Goal: Task Accomplishment & Management: Manage account settings

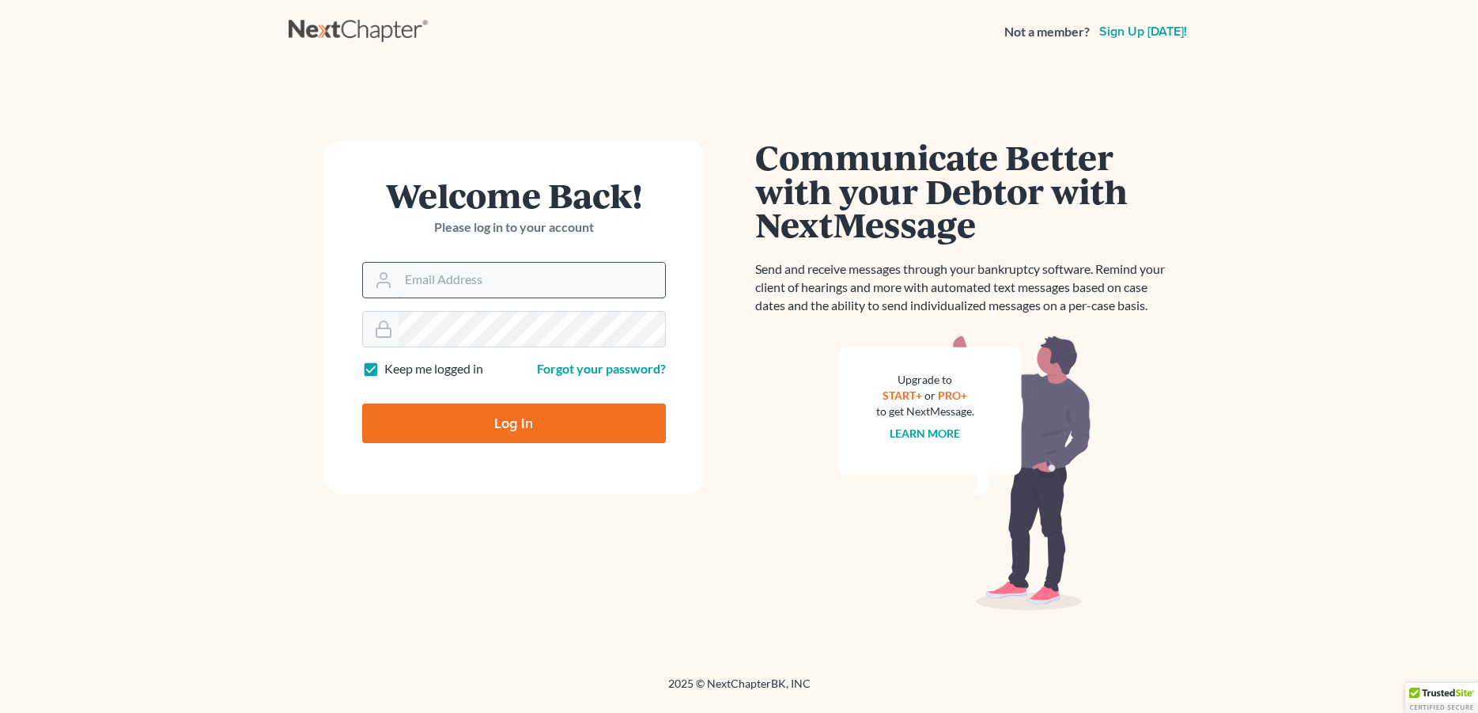
click at [467, 286] on input "Email Address" at bounding box center [532, 280] width 267 height 35
type input "[PERSON_NAME][EMAIL_ADDRESS][DOMAIN_NAME]"
click at [464, 432] on input "Log In" at bounding box center [514, 423] width 304 height 40
type input "Thinking..."
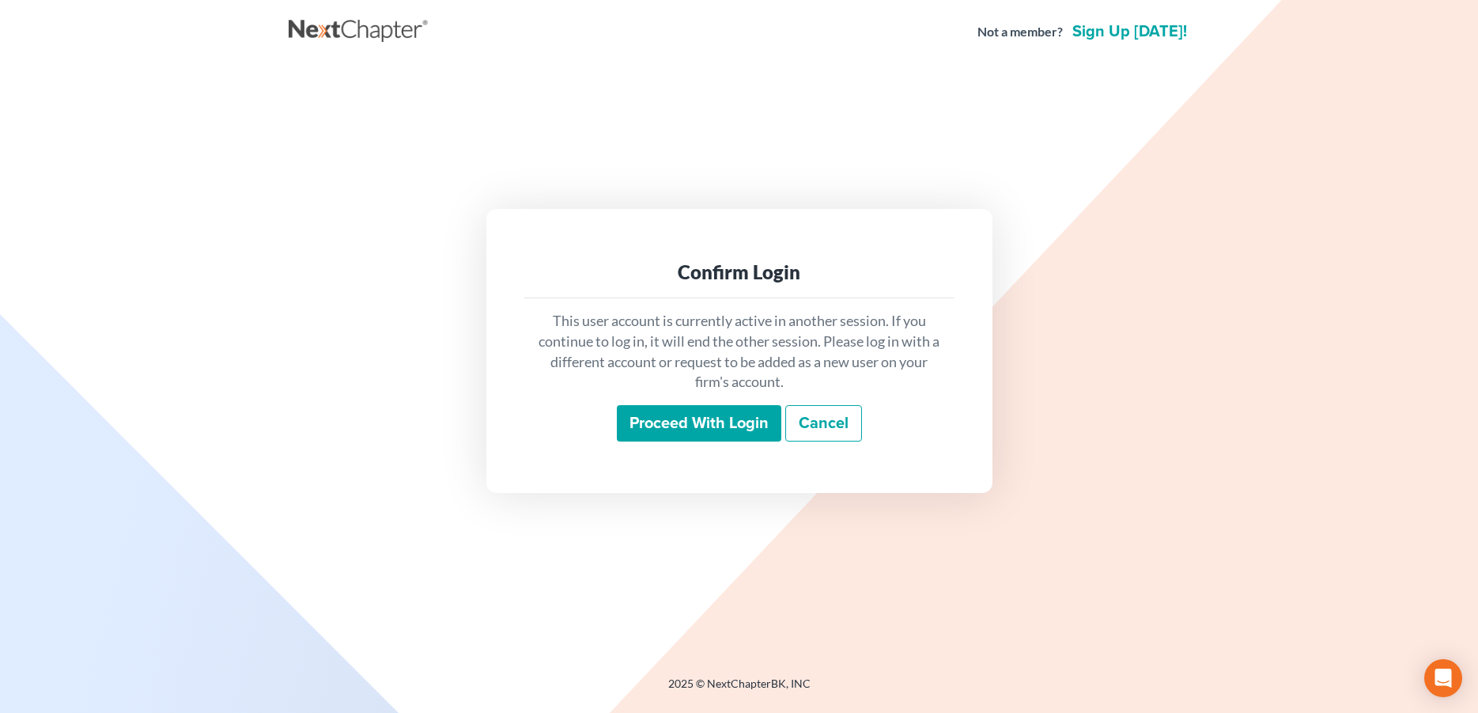
click at [753, 422] on input "Proceed with login" at bounding box center [699, 423] width 165 height 36
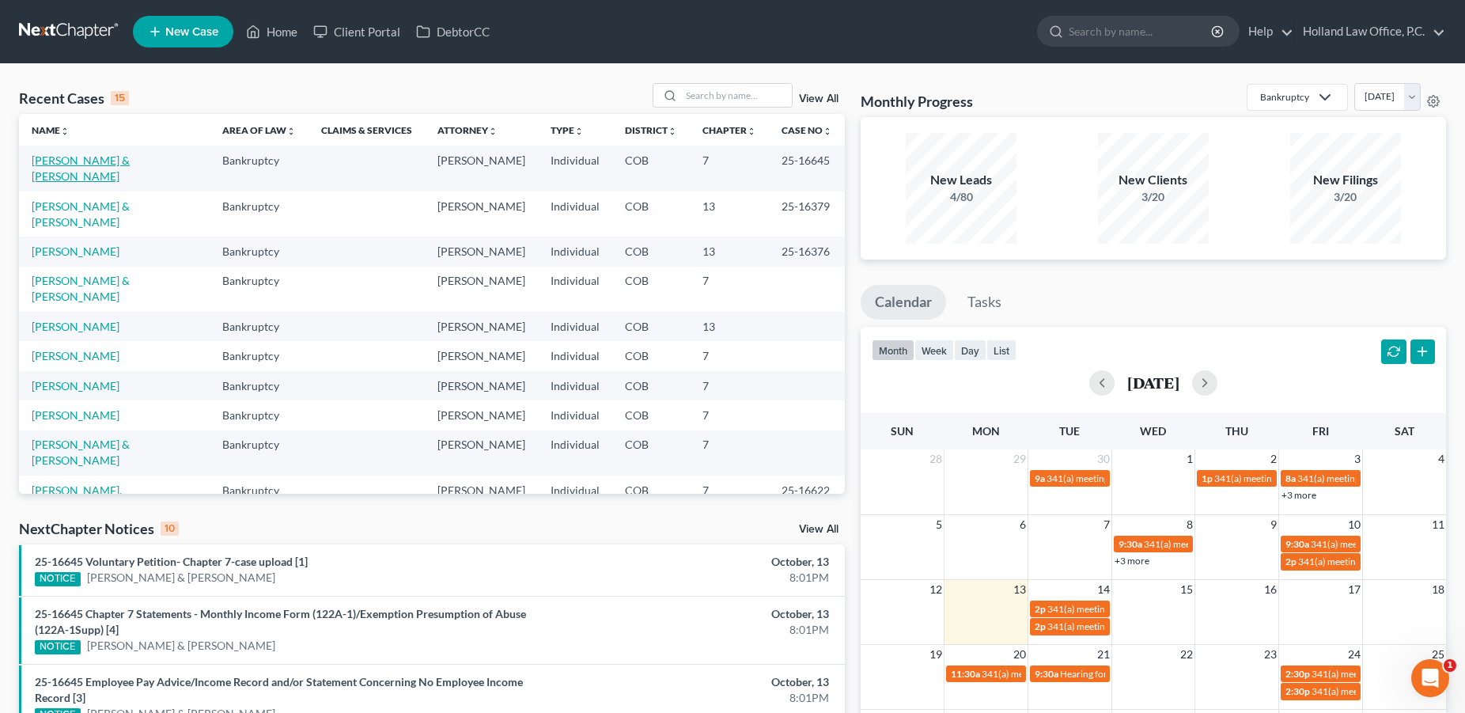
click at [112, 162] on link "[PERSON_NAME] & [PERSON_NAME]" at bounding box center [81, 167] width 98 height 29
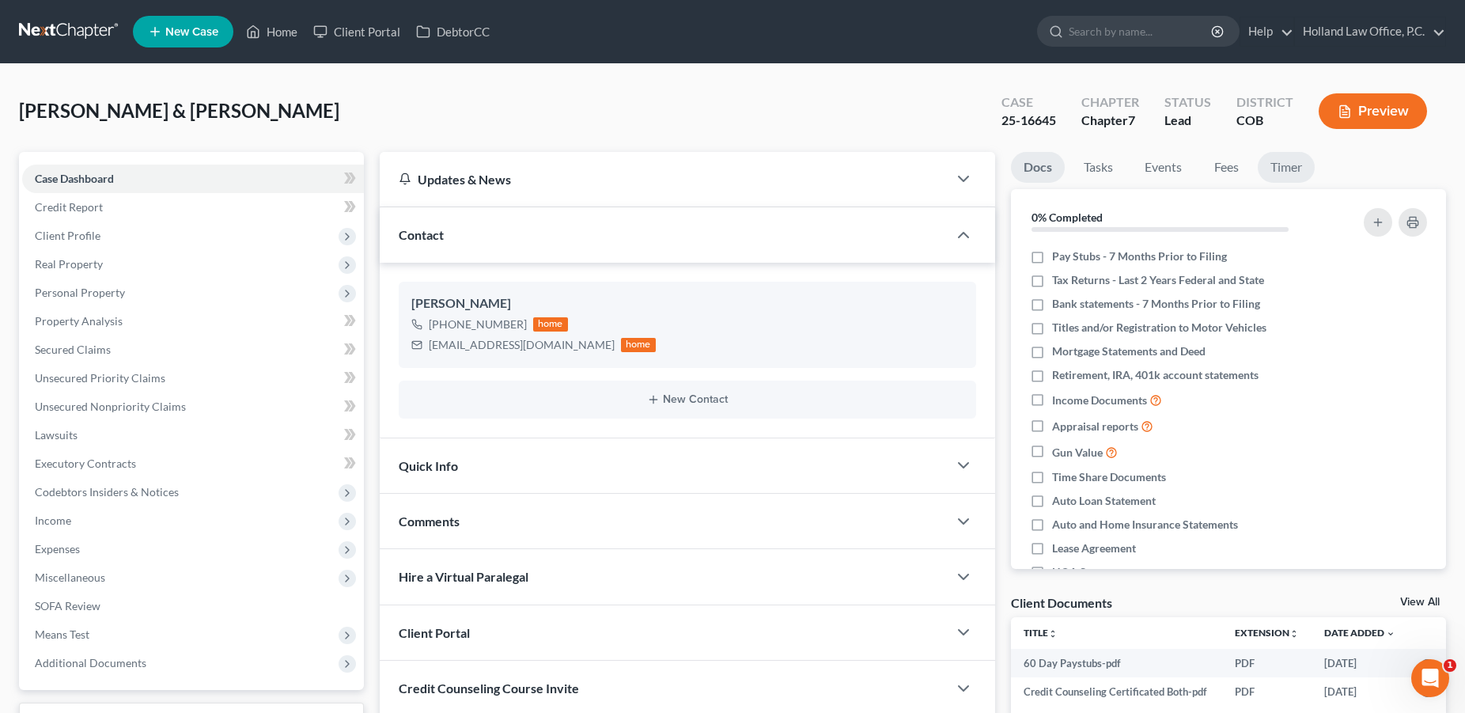
click at [1284, 169] on link "Timer" at bounding box center [1286, 167] width 57 height 31
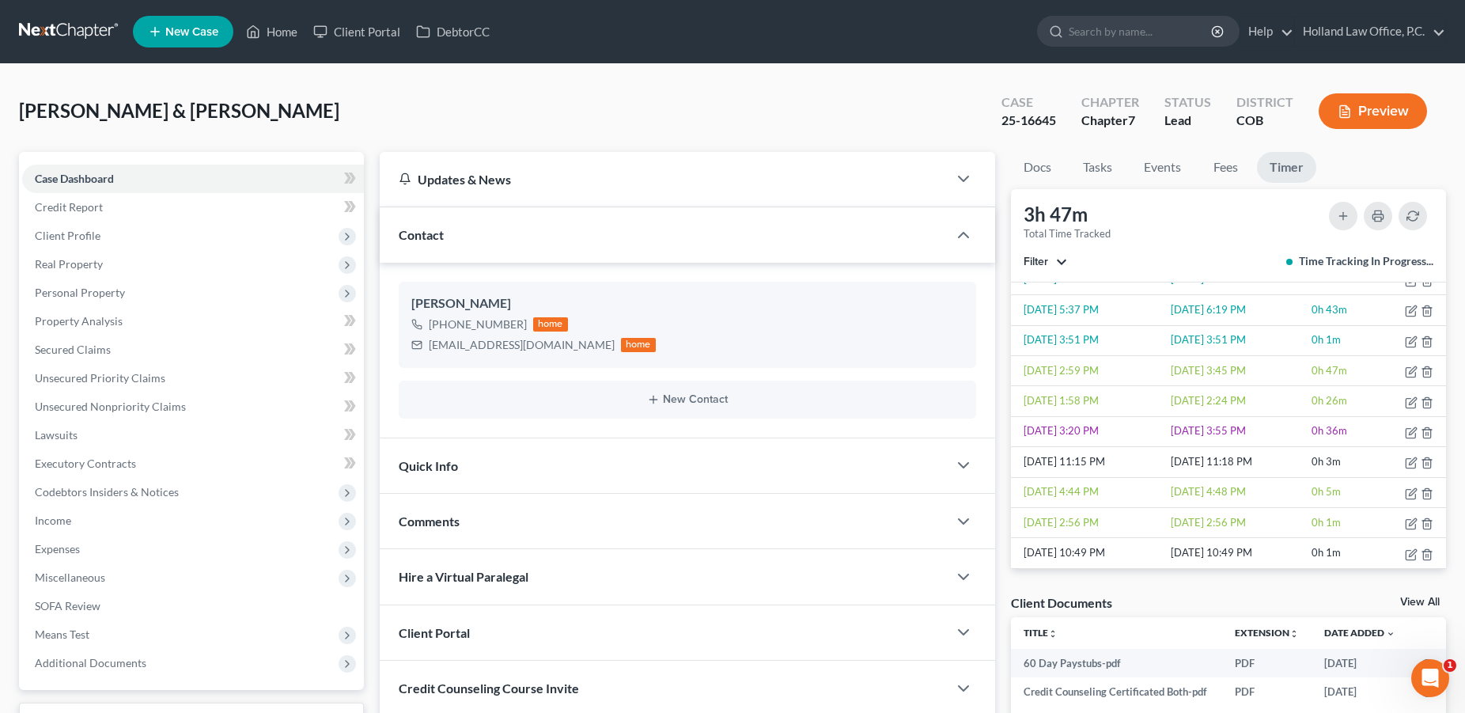
scroll to position [117, 0]
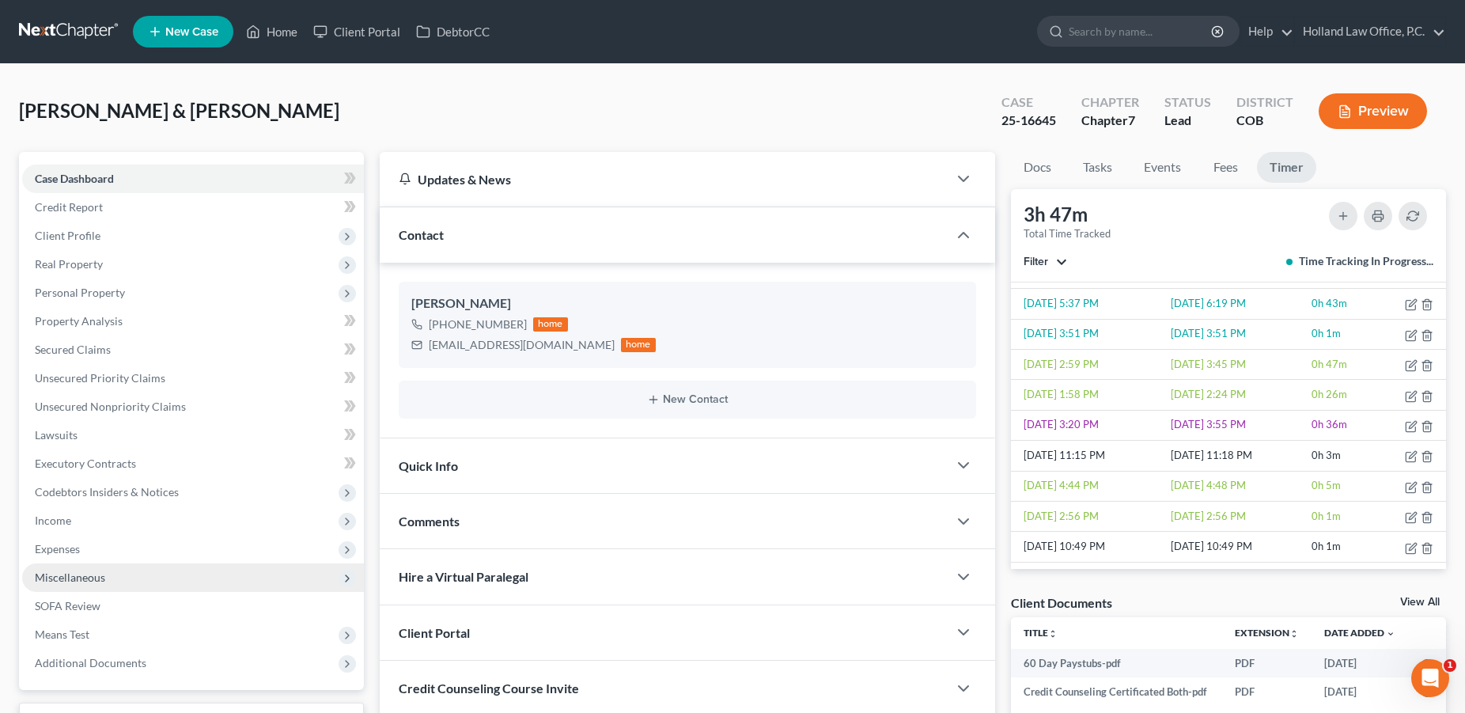
click at [53, 571] on span "Miscellaneous" at bounding box center [70, 576] width 70 height 13
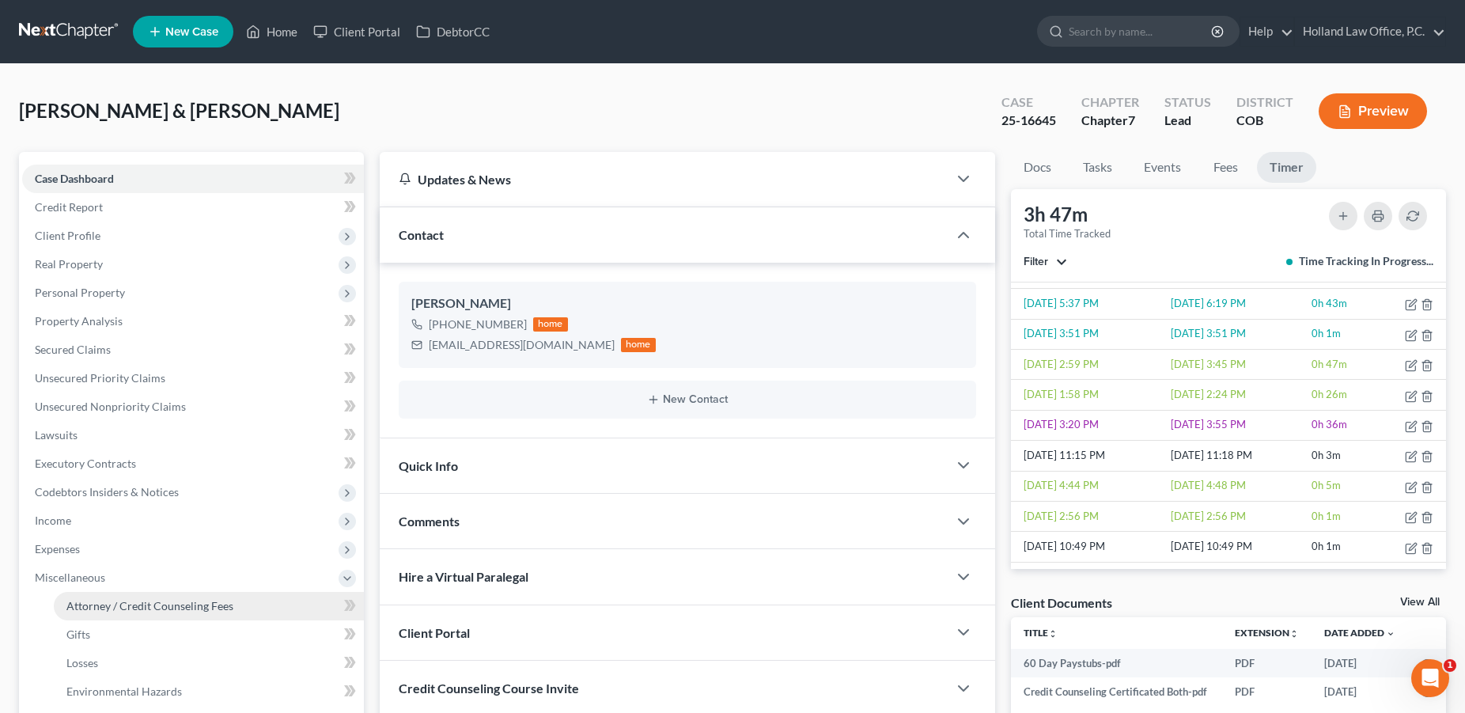
click at [205, 614] on link "Attorney / Credit Counseling Fees" at bounding box center [209, 606] width 310 height 28
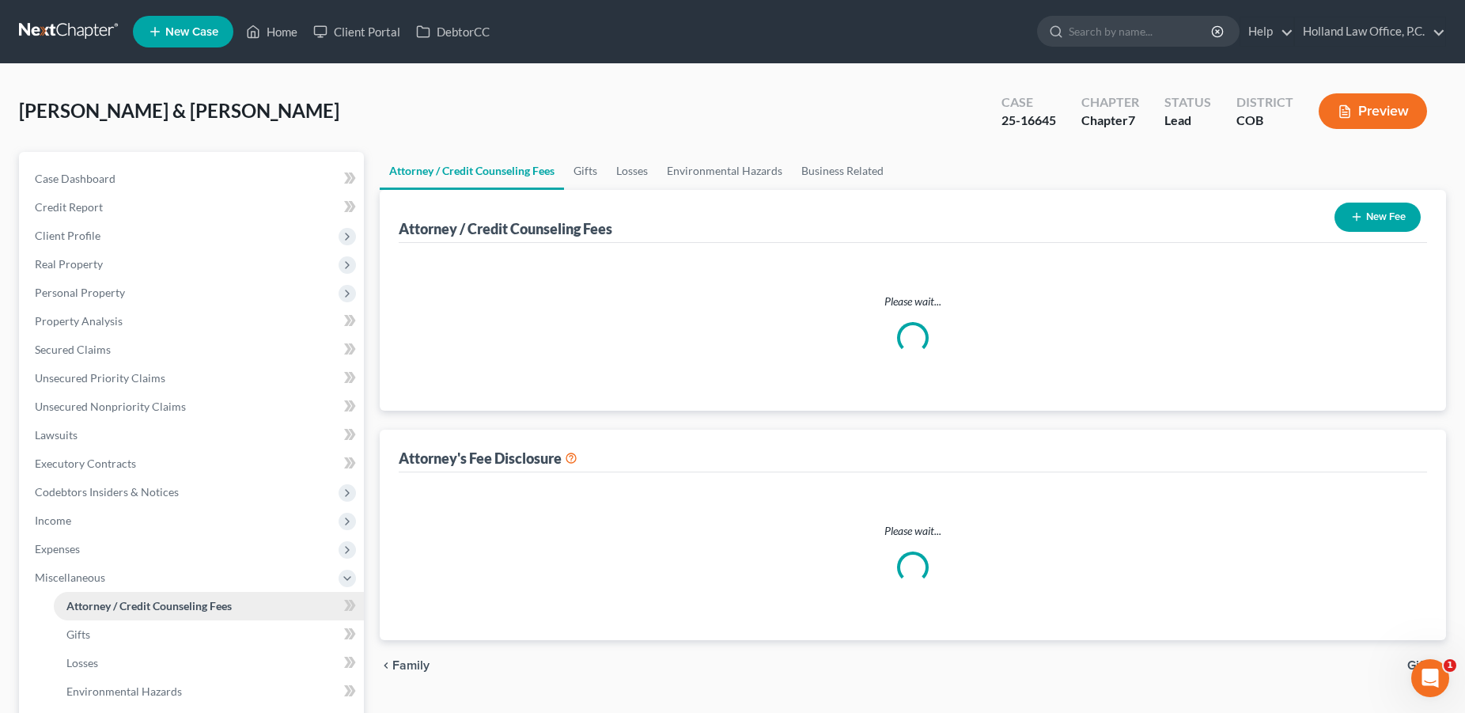
select select "0"
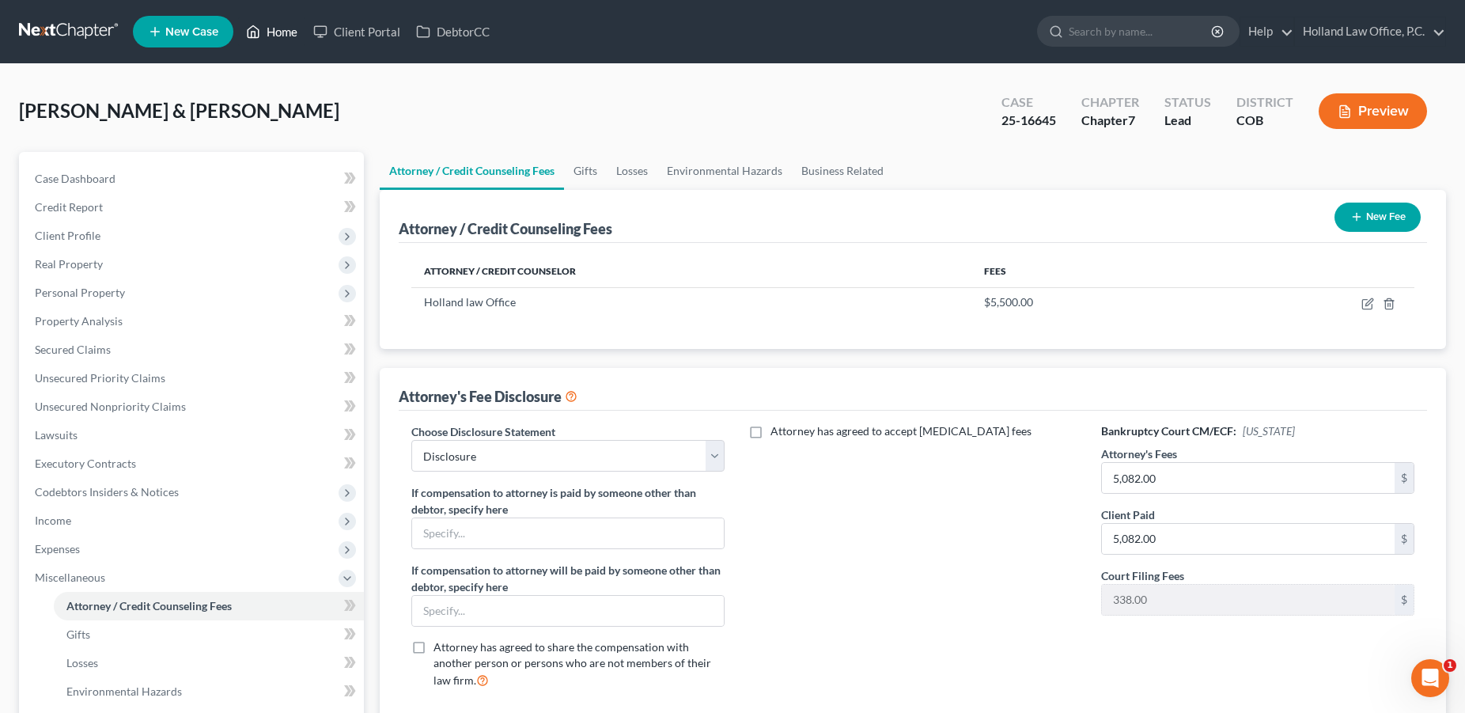
click at [276, 28] on link "Home" at bounding box center [271, 31] width 67 height 28
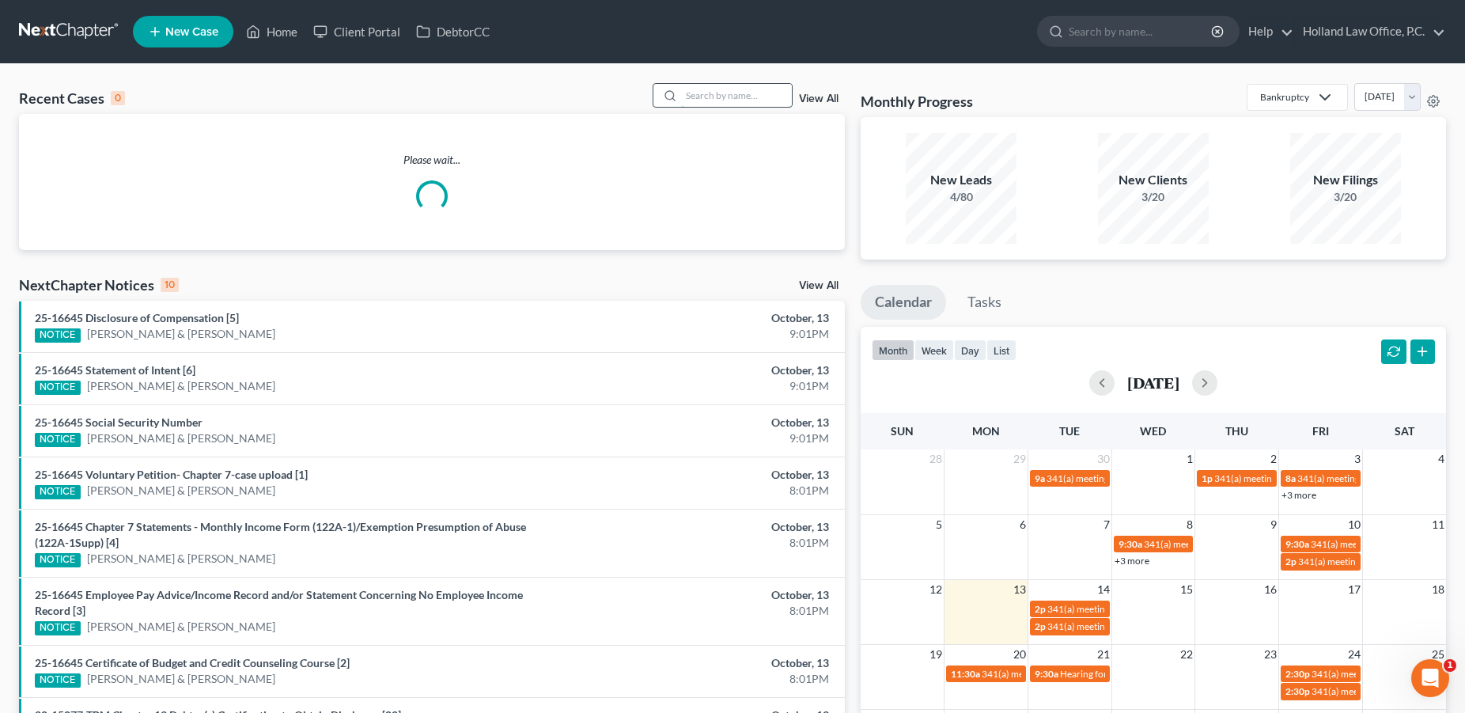
click at [681, 103] on input "search" at bounding box center [736, 95] width 111 height 23
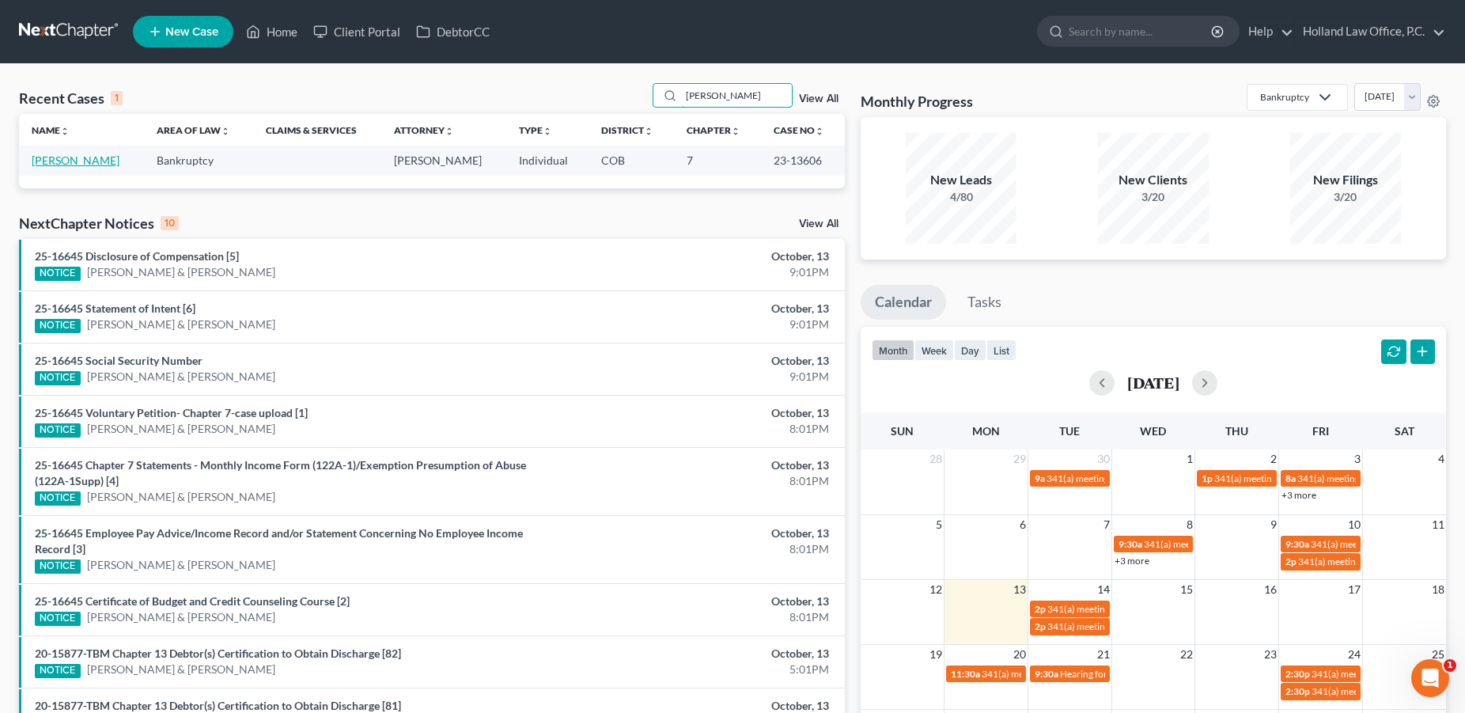
type input "Jessica Curtis"
click at [88, 161] on link "[PERSON_NAME]" at bounding box center [76, 159] width 88 height 13
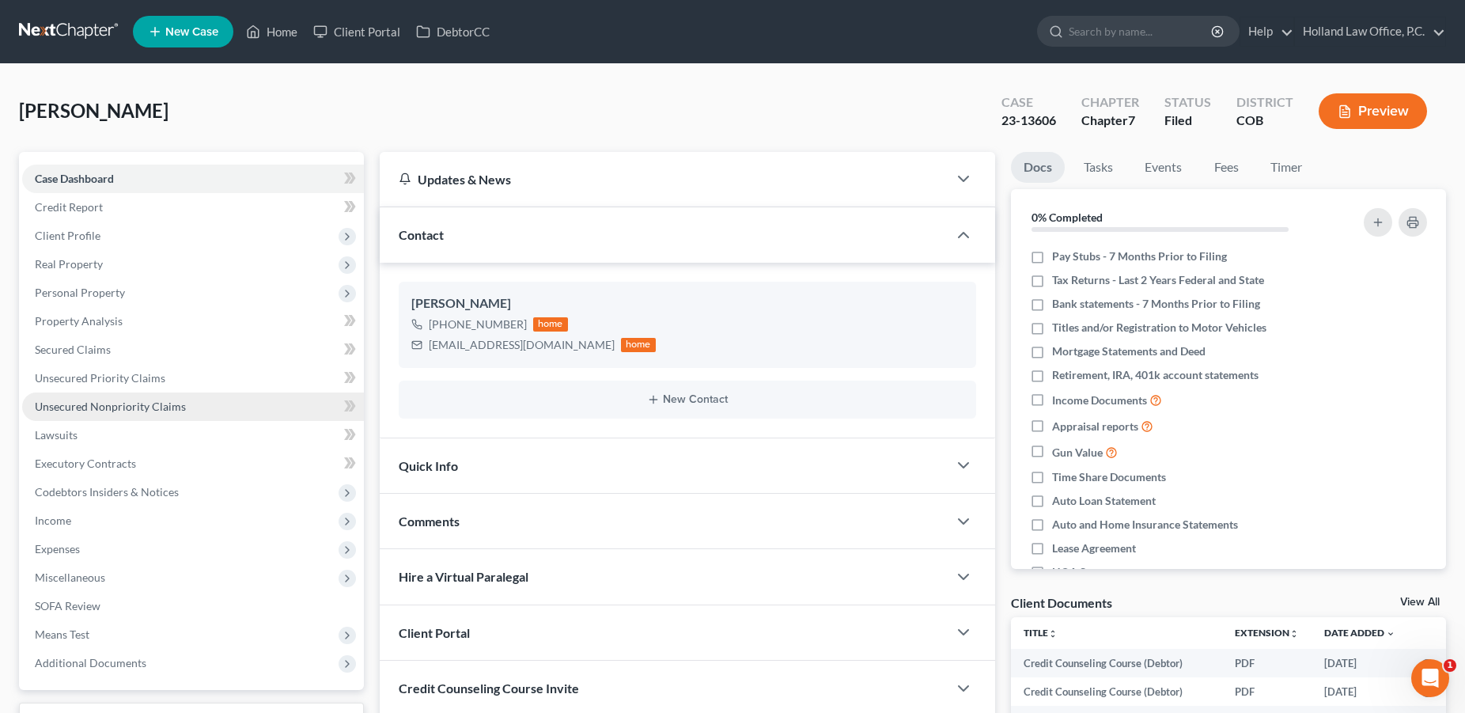
click at [92, 406] on span "Unsecured Nonpriority Claims" at bounding box center [110, 405] width 151 height 13
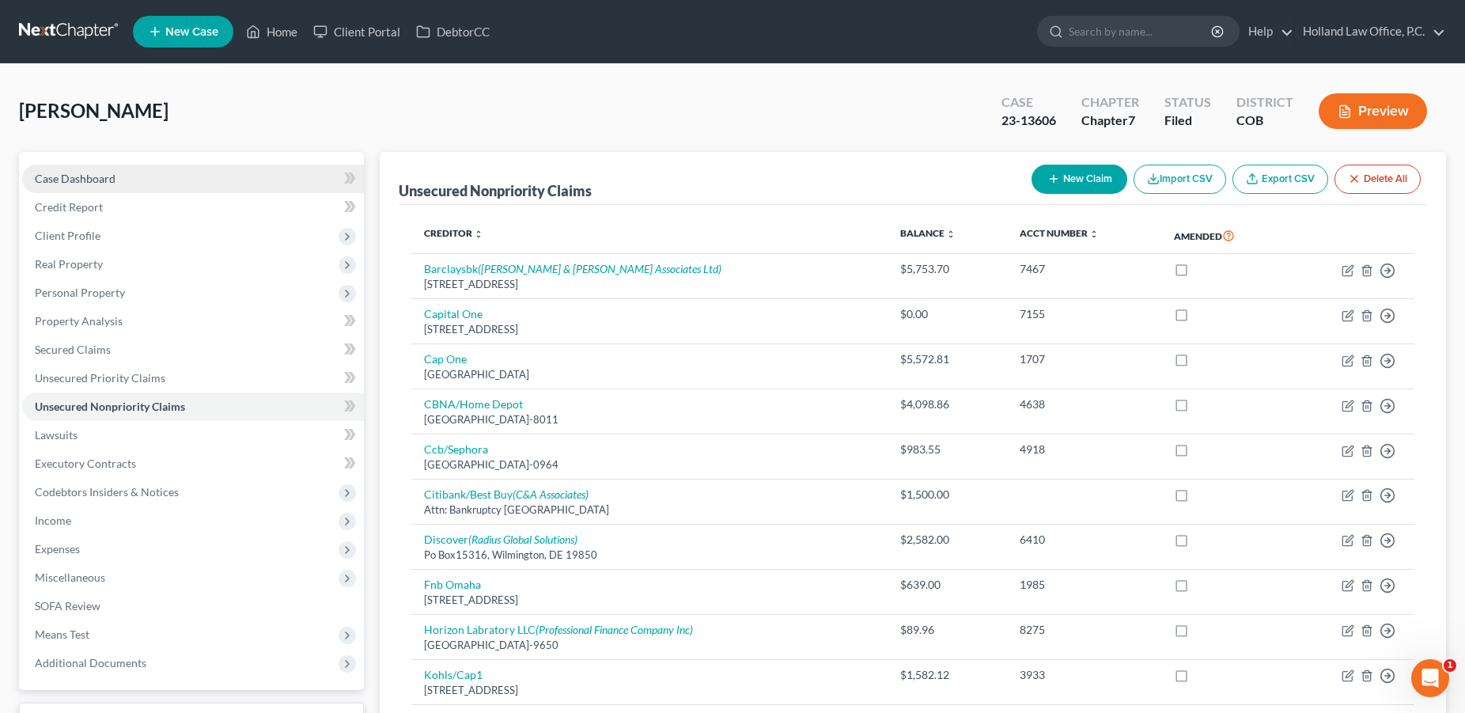
click at [101, 185] on link "Case Dashboard" at bounding box center [193, 179] width 342 height 28
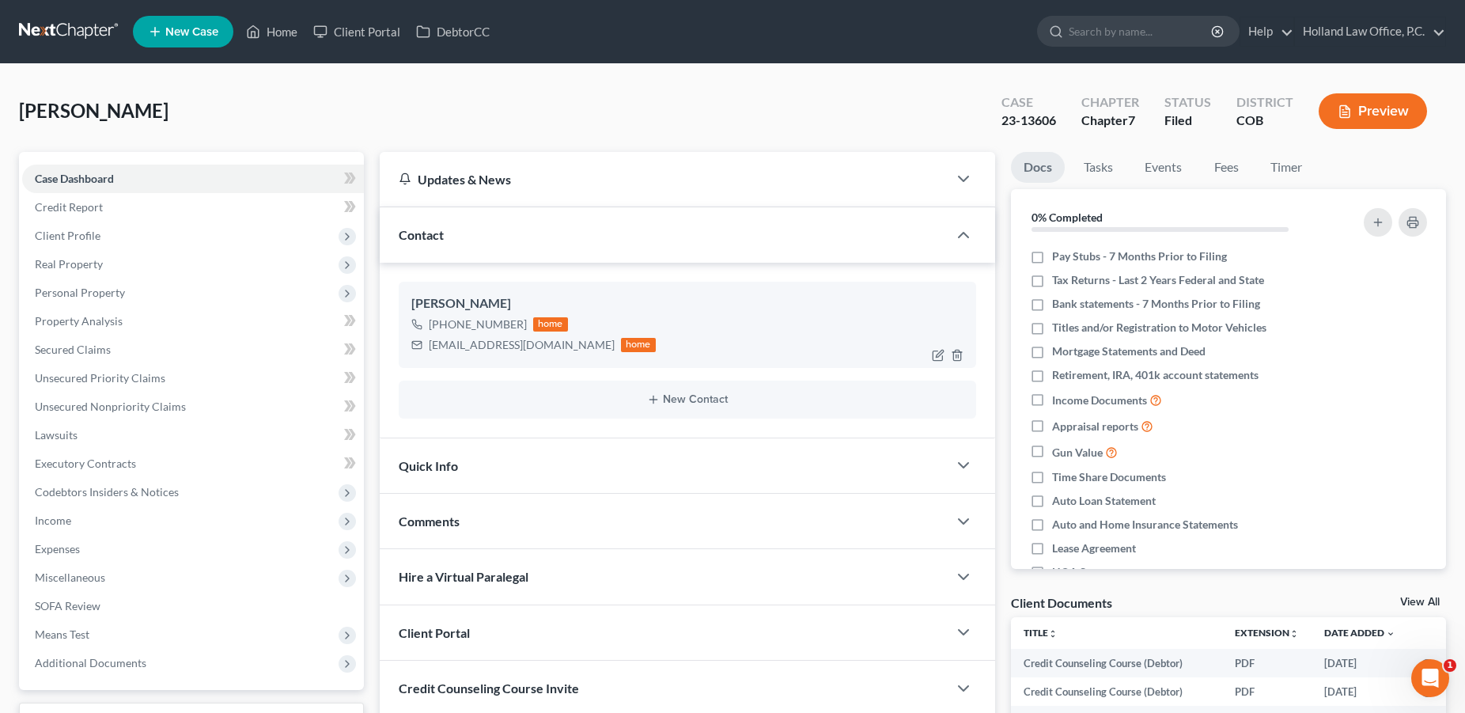
drag, startPoint x: 520, startPoint y: 324, endPoint x: 444, endPoint y: 324, distance: 76.7
click at [444, 324] on div "+1 (303) 601-0633" at bounding box center [478, 324] width 98 height 16
copy div "(303) 601-0633"
click at [280, 31] on link "Home" at bounding box center [271, 31] width 67 height 28
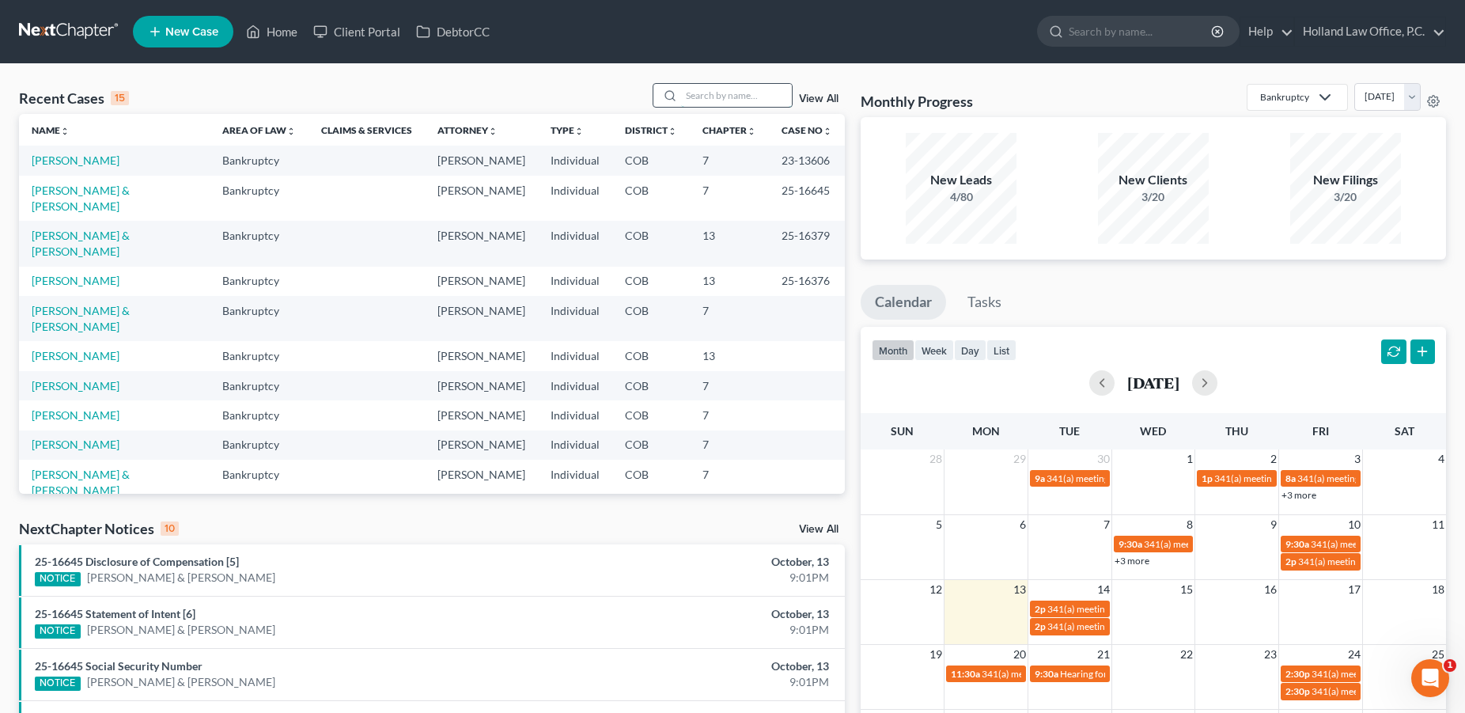
paste input "Antoinette Schultz-"
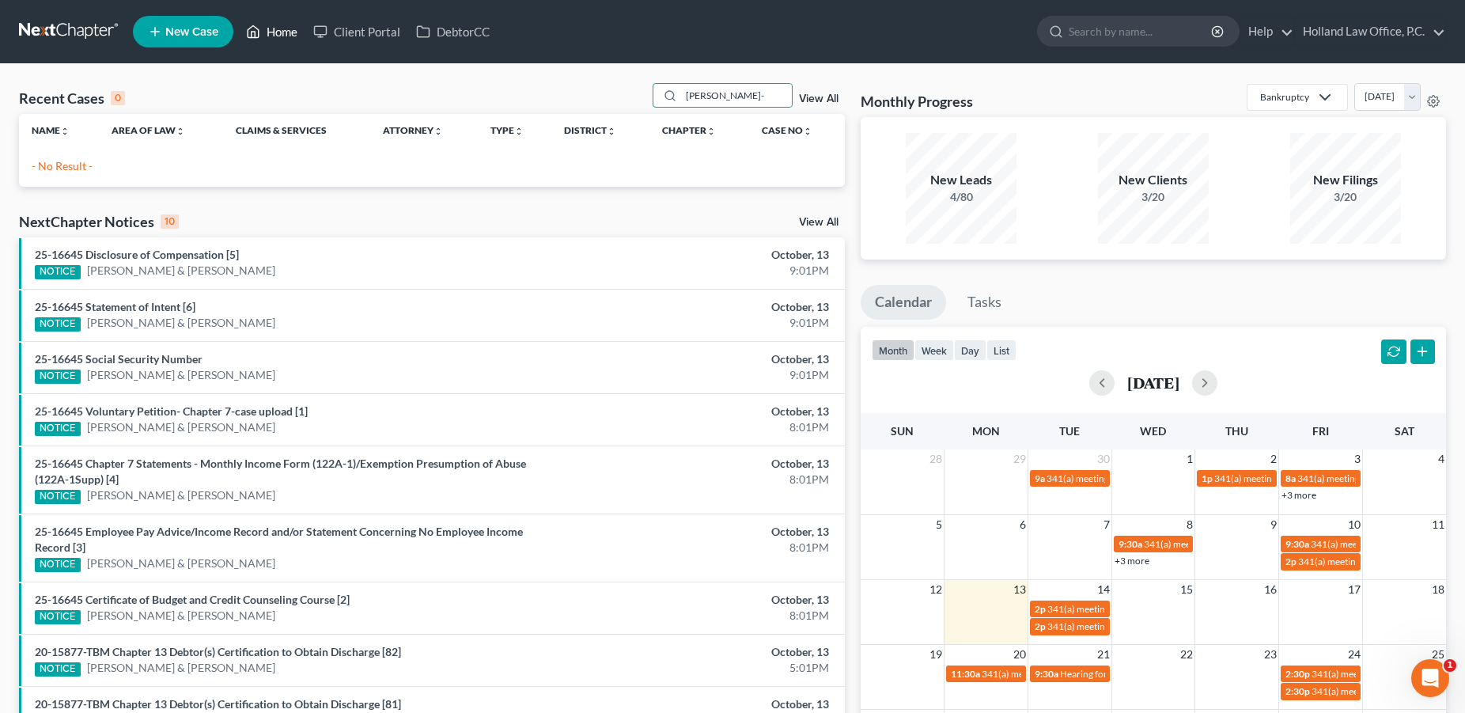
click at [290, 28] on link "Home" at bounding box center [271, 31] width 67 height 28
drag, startPoint x: 755, startPoint y: 99, endPoint x: 657, endPoint y: 94, distance: 97.4
click at [681, 94] on input "Antoinette Schultz-" at bounding box center [736, 95] width 111 height 23
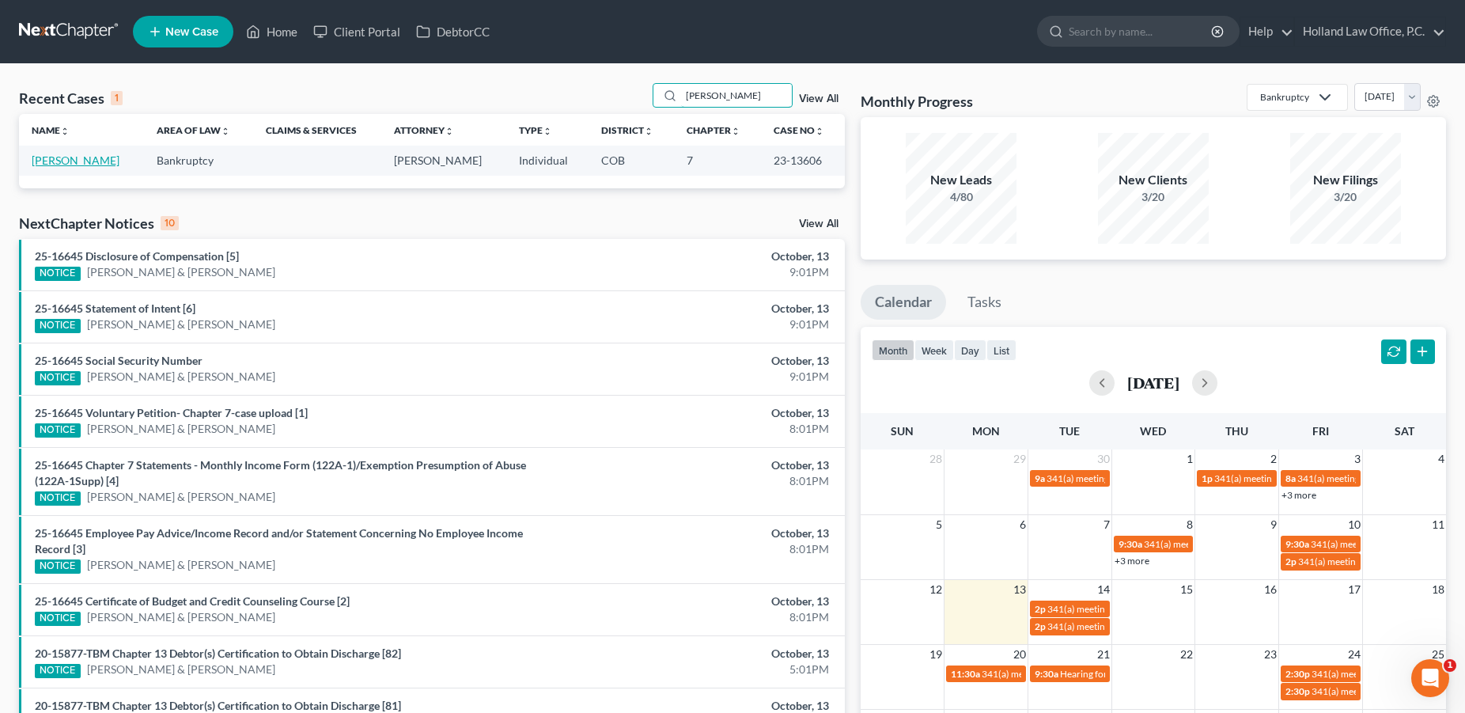
type input "Jessica Curtis"
click at [78, 163] on link "[PERSON_NAME]" at bounding box center [76, 159] width 88 height 13
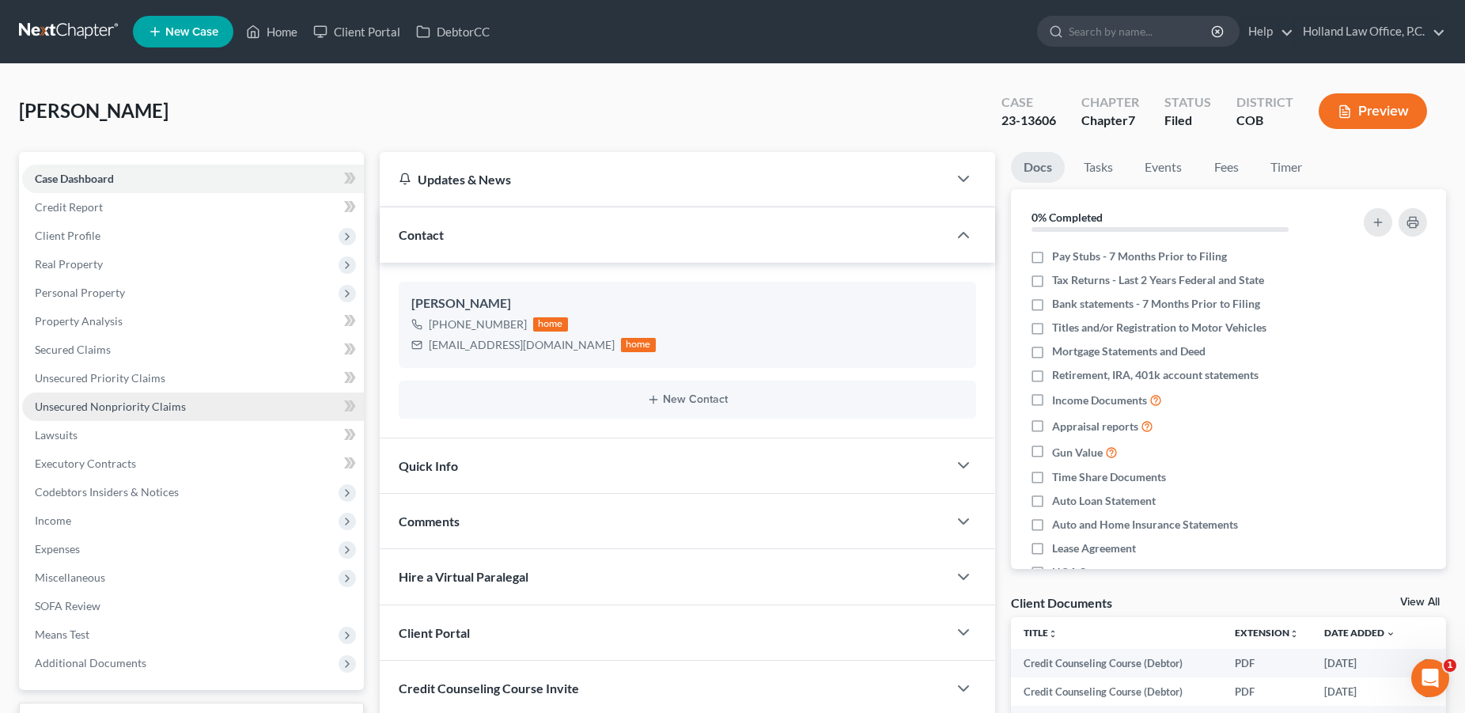
click at [150, 403] on span "Unsecured Nonpriority Claims" at bounding box center [110, 405] width 151 height 13
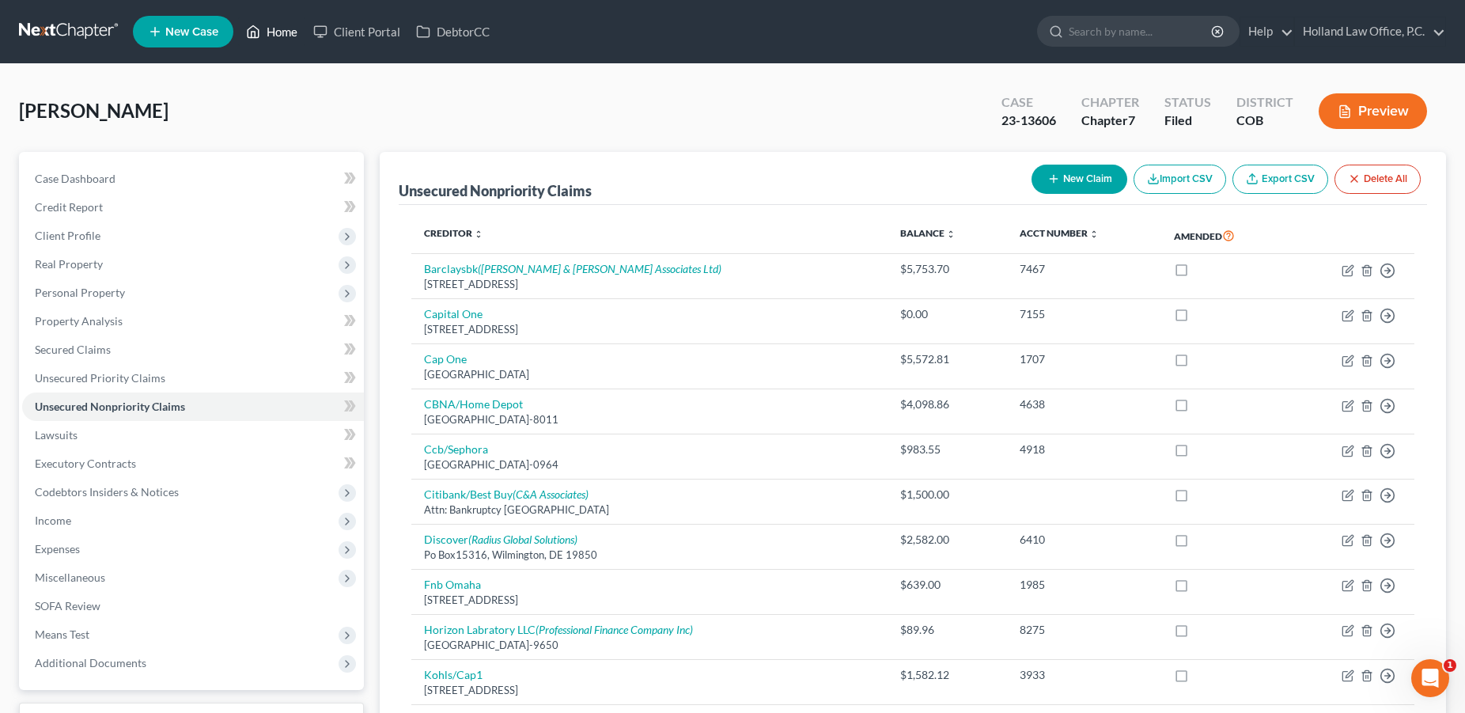
click at [280, 32] on link "Home" at bounding box center [271, 31] width 67 height 28
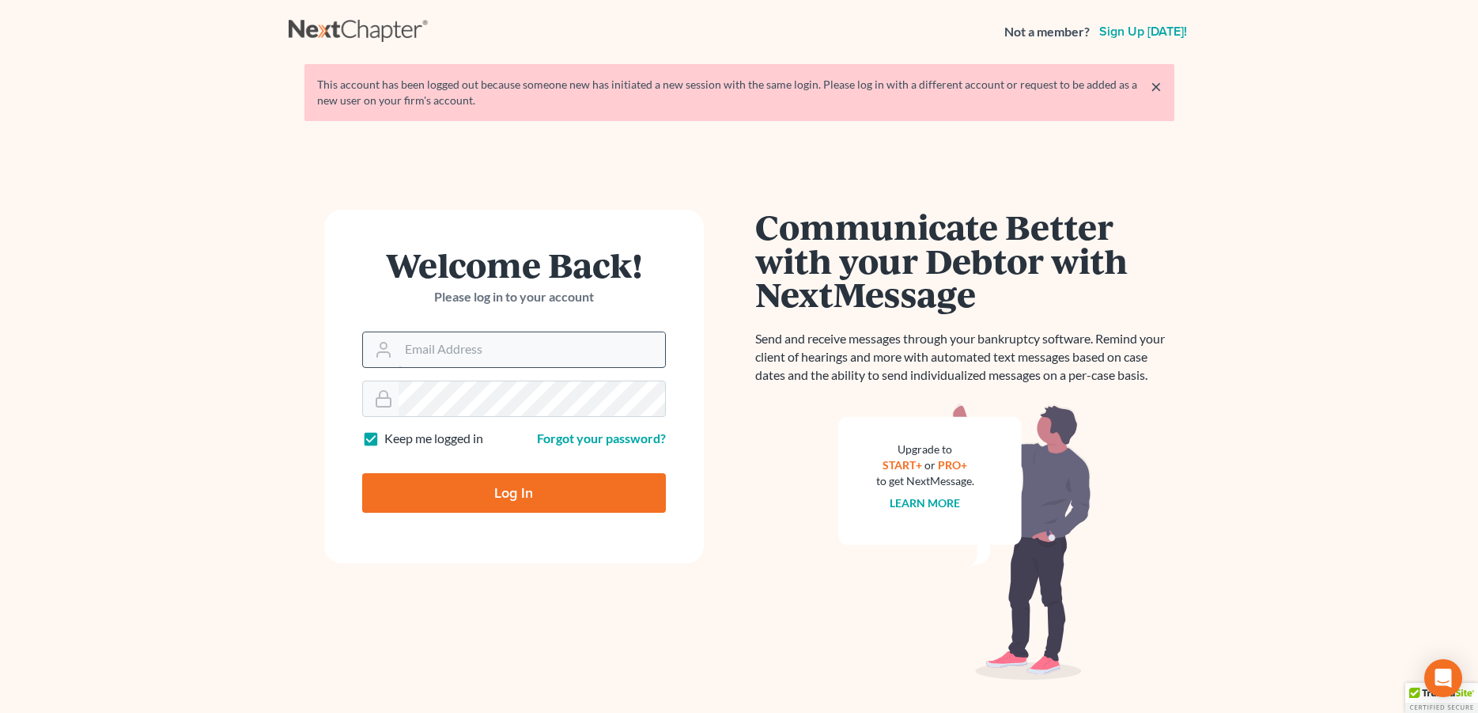
click at [452, 346] on input "Email Address" at bounding box center [532, 349] width 267 height 35
type input "[PERSON_NAME][EMAIL_ADDRESS][DOMAIN_NAME]"
click at [461, 498] on input "Log In" at bounding box center [514, 493] width 304 height 40
type input "Thinking..."
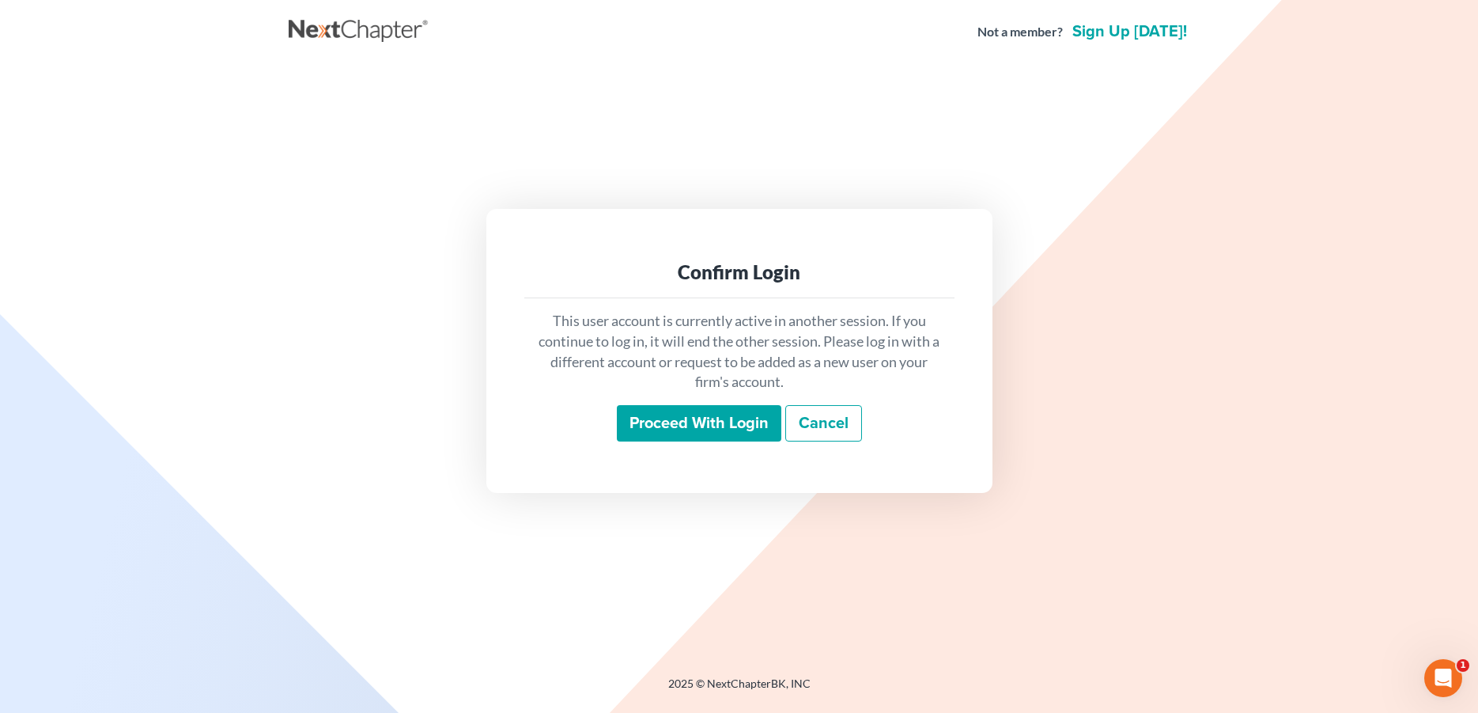
click at [634, 419] on input "Proceed with login" at bounding box center [699, 423] width 165 height 36
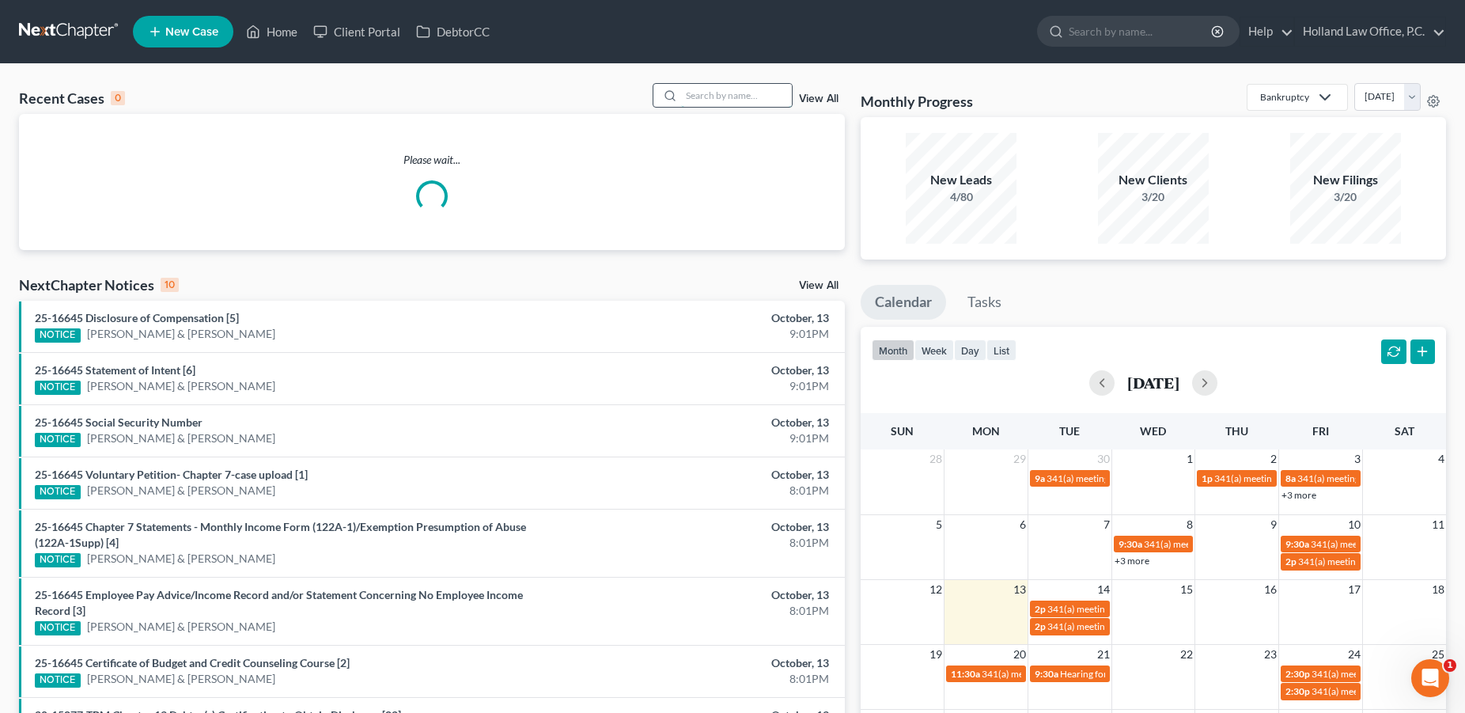
click at [681, 99] on input "search" at bounding box center [736, 95] width 111 height 23
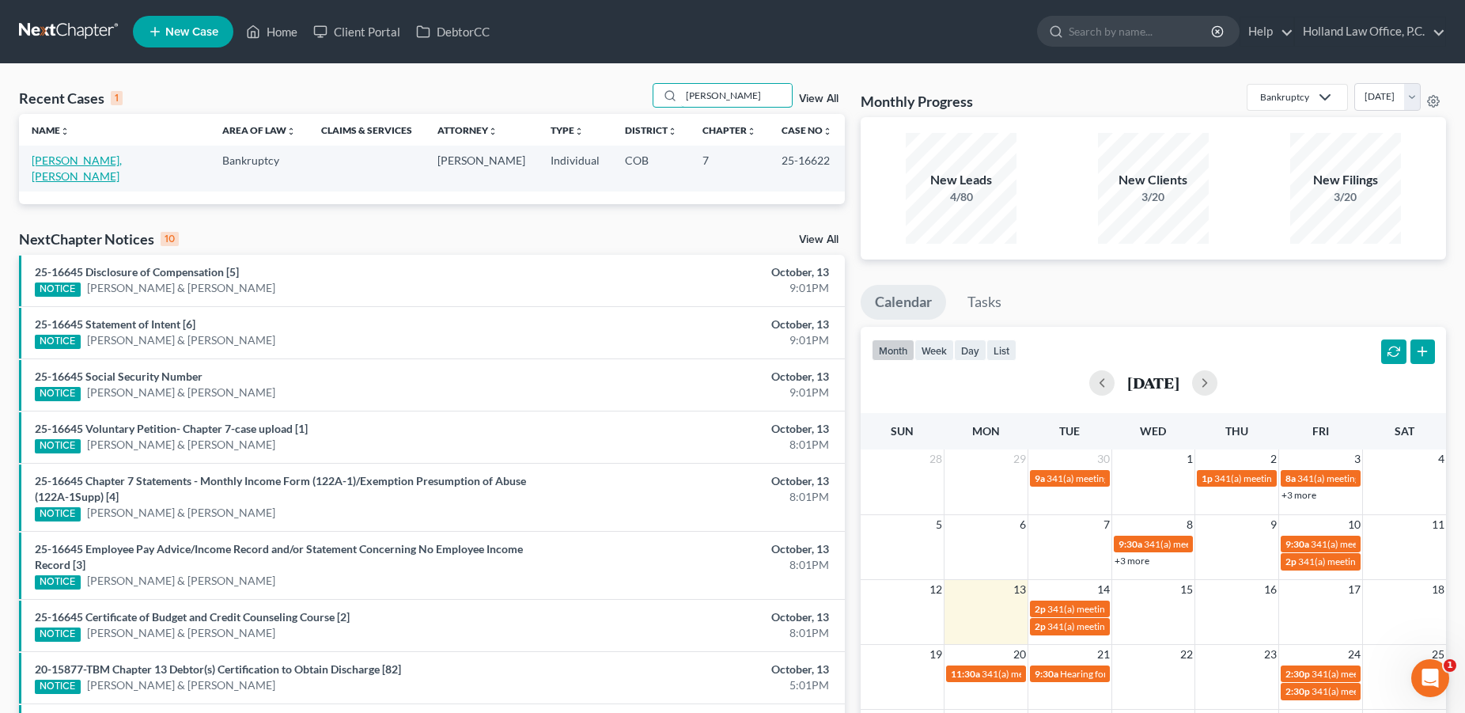
type input "Barber"
click at [79, 165] on link "[PERSON_NAME], [PERSON_NAME]" at bounding box center [77, 167] width 90 height 29
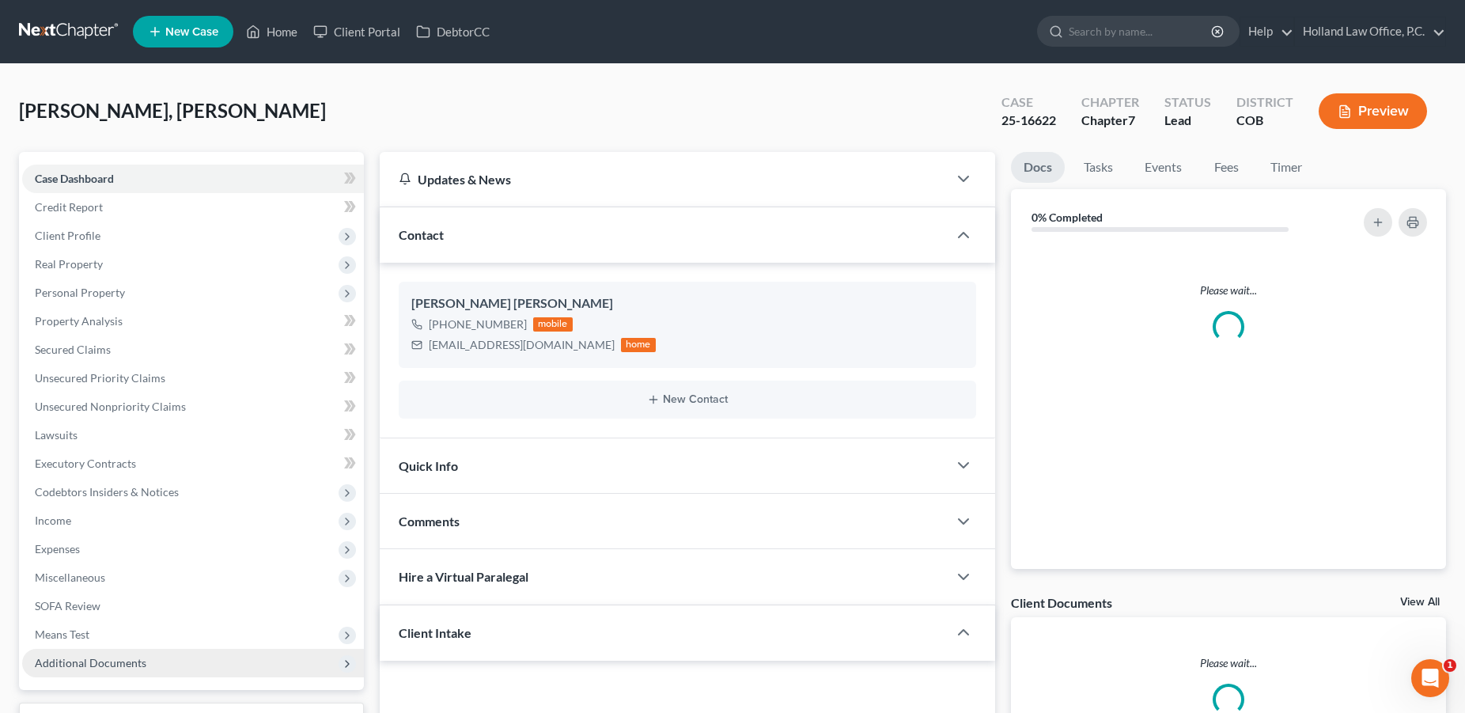
scroll to position [237, 0]
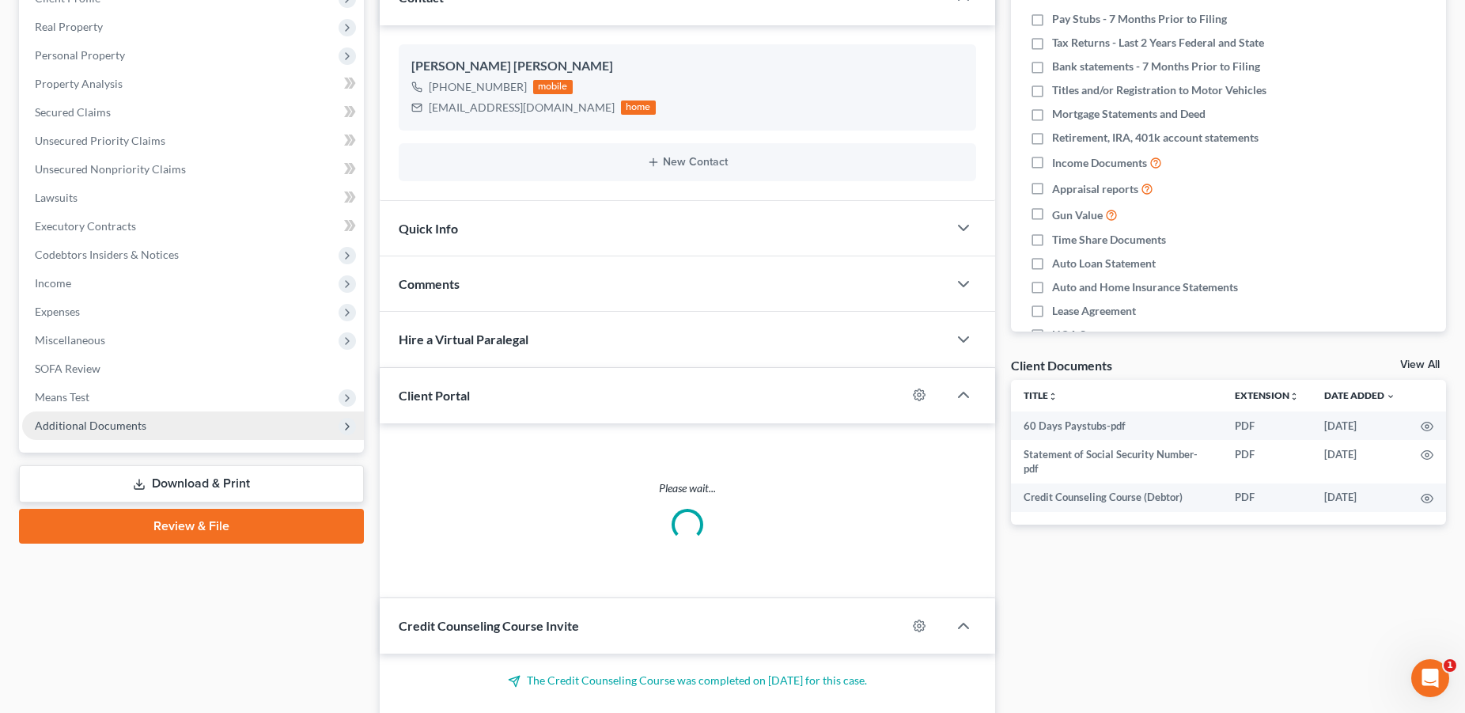
click at [89, 426] on span "Additional Documents" at bounding box center [91, 424] width 112 height 13
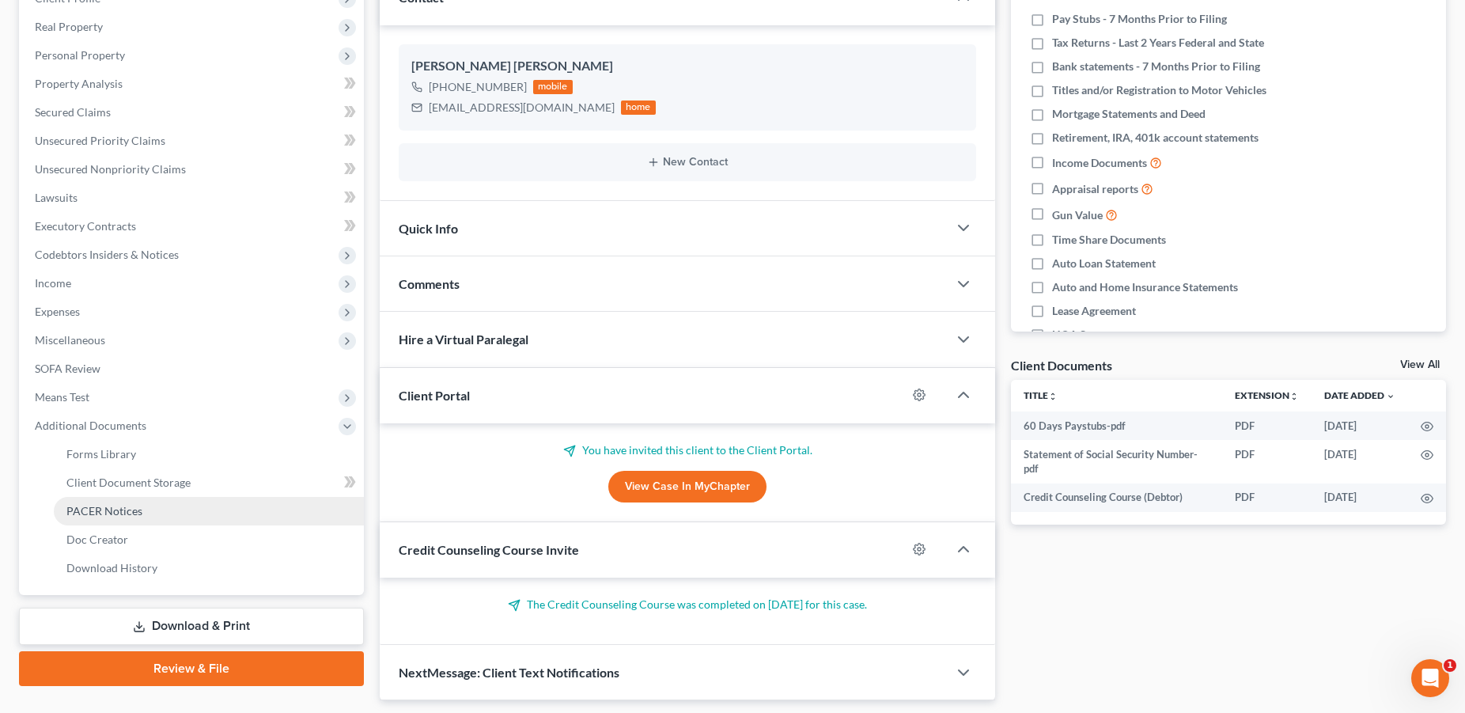
click at [135, 512] on span "PACER Notices" at bounding box center [104, 510] width 76 height 13
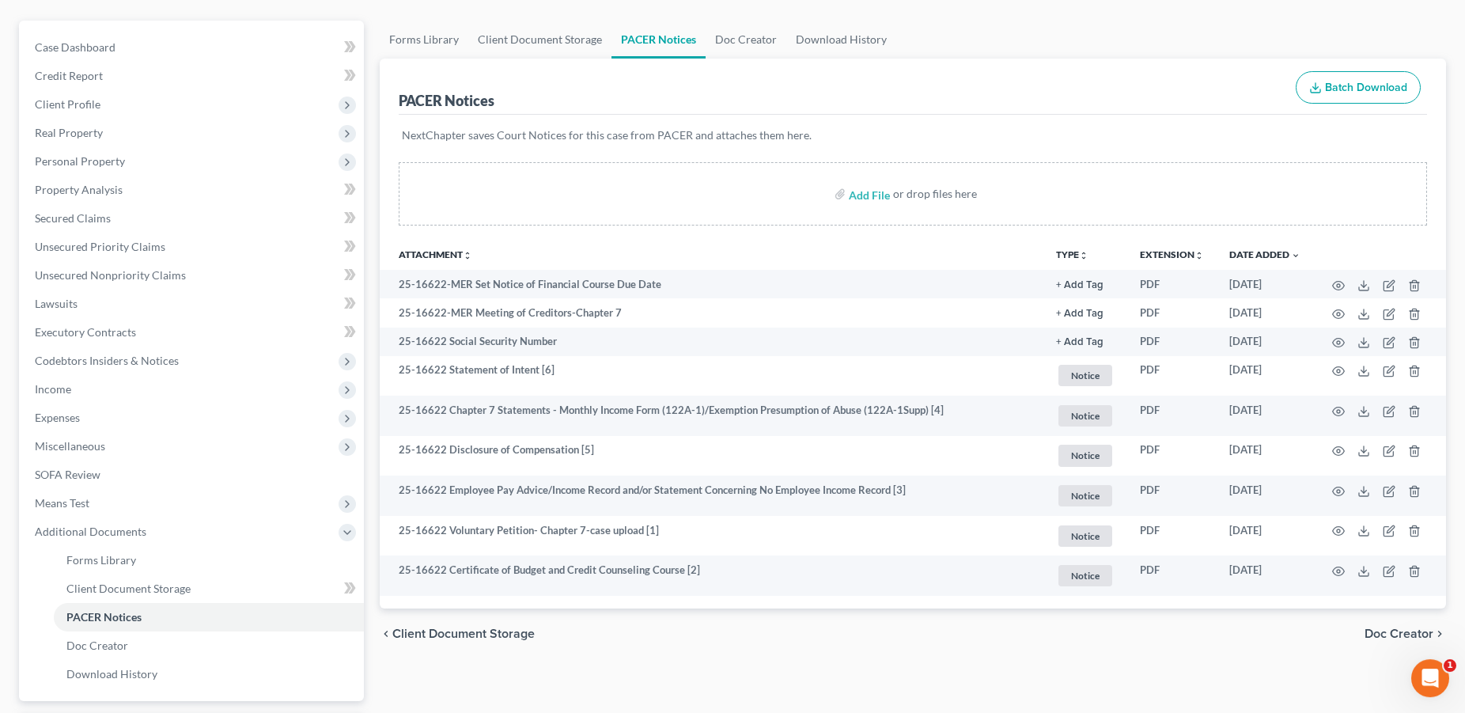
scroll to position [269, 0]
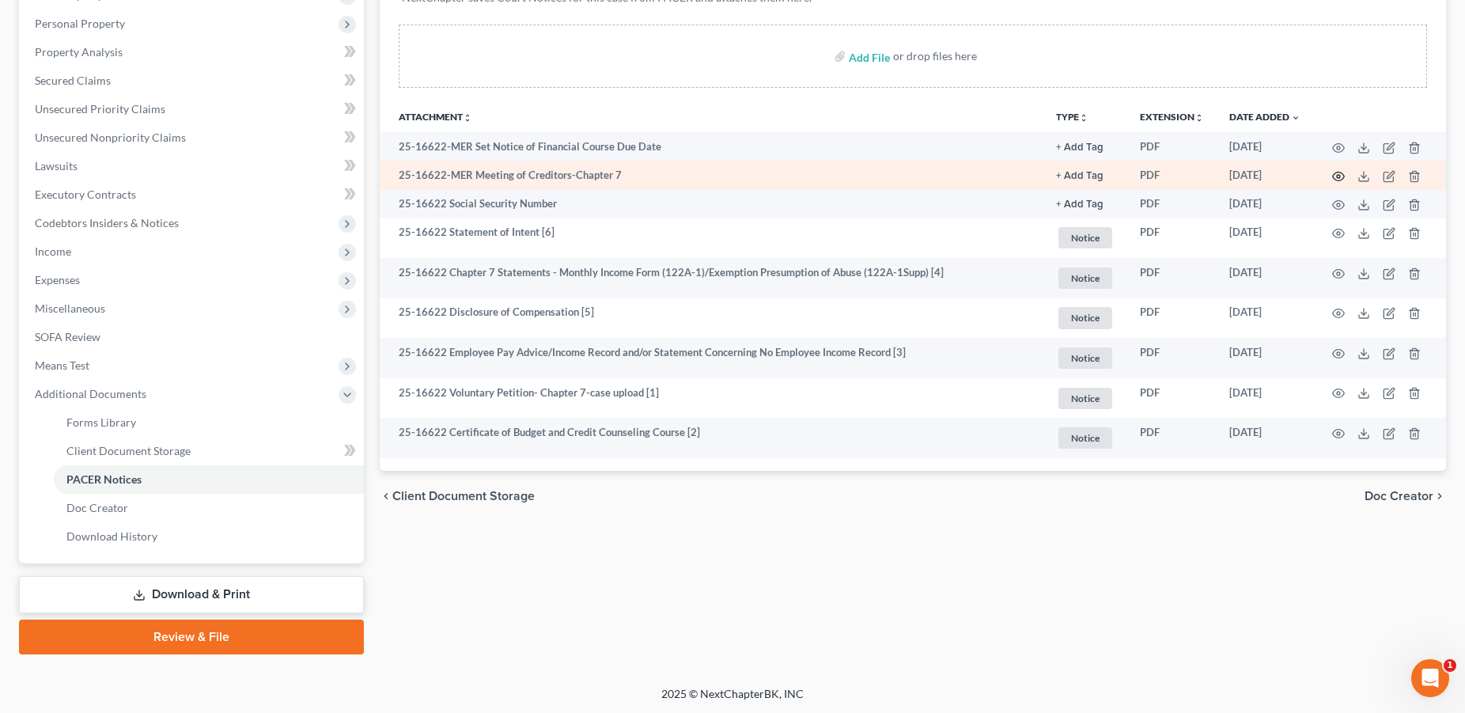
click at [1332, 171] on icon "button" at bounding box center [1338, 176] width 13 height 13
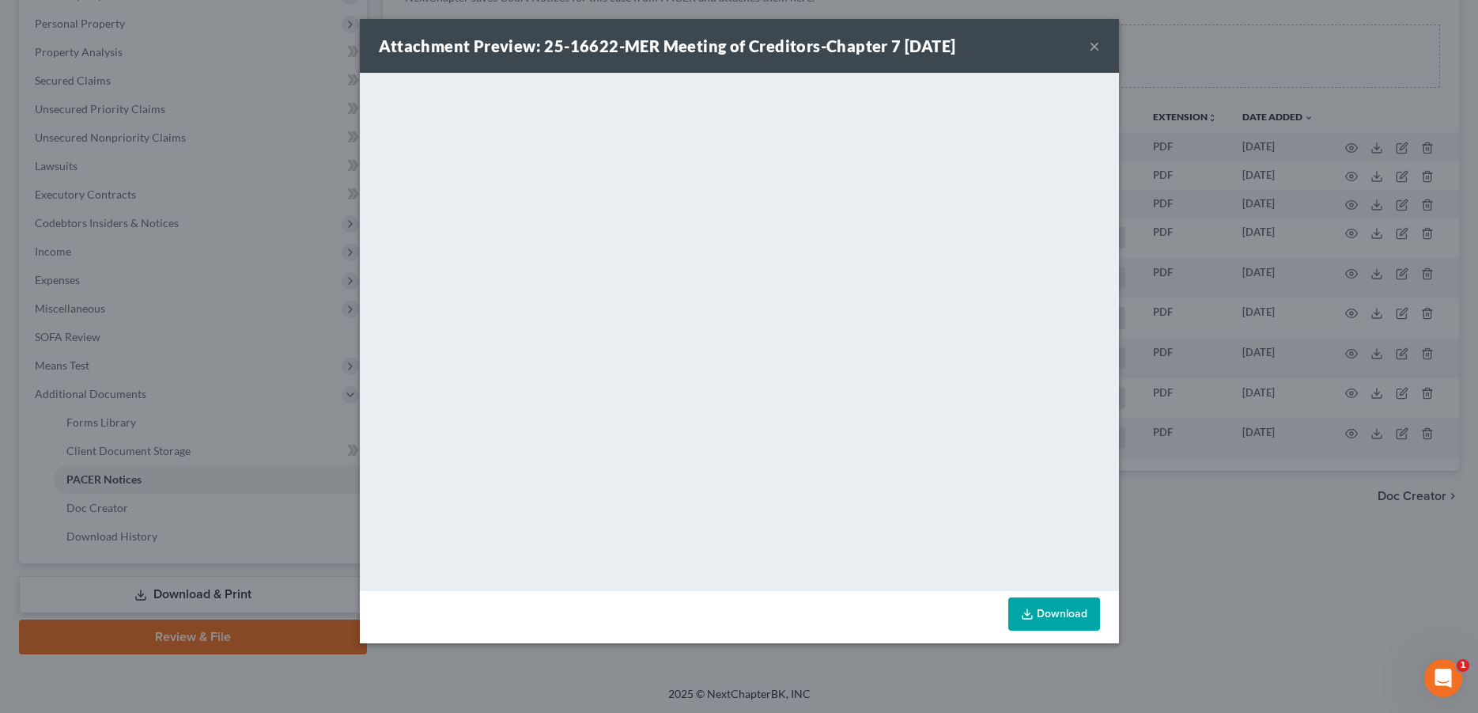
click at [1099, 46] on button "×" at bounding box center [1094, 45] width 11 height 19
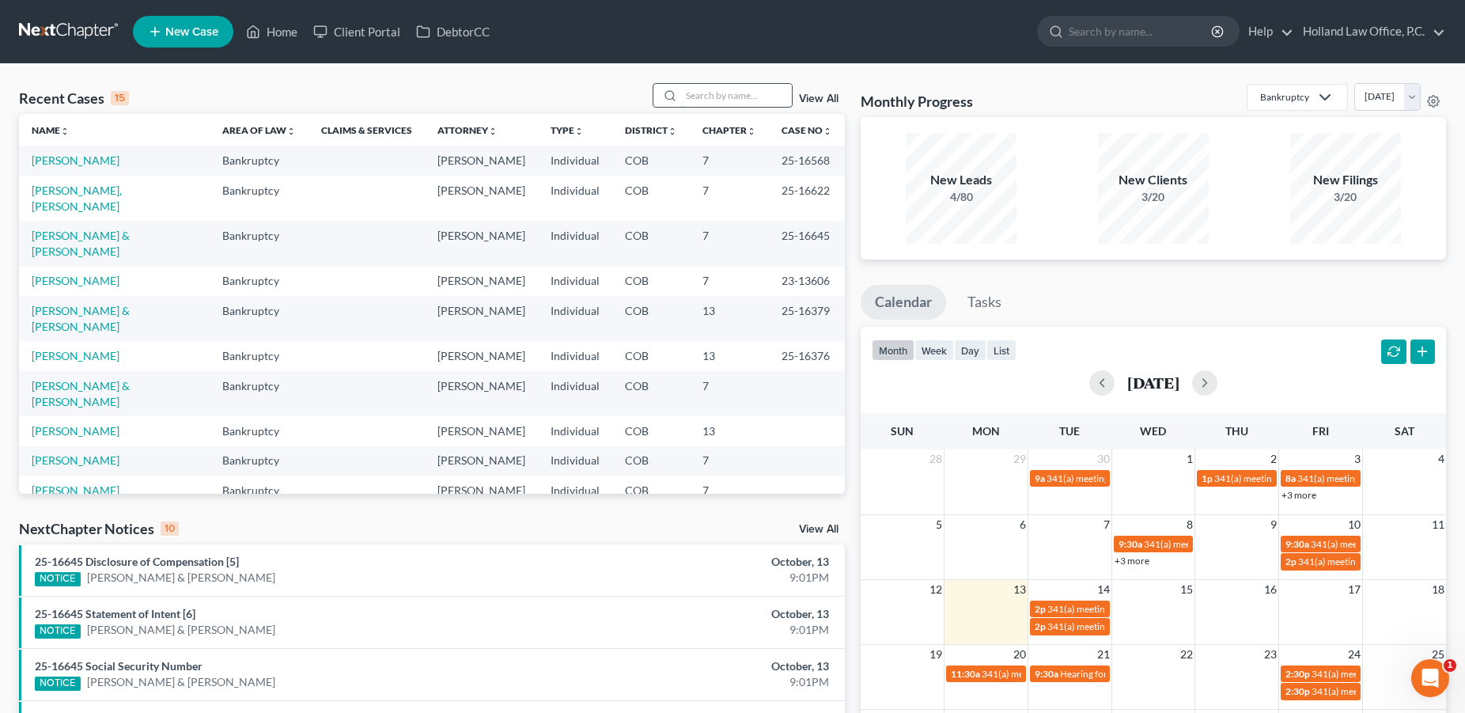
click at [687, 93] on input "search" at bounding box center [736, 95] width 111 height 23
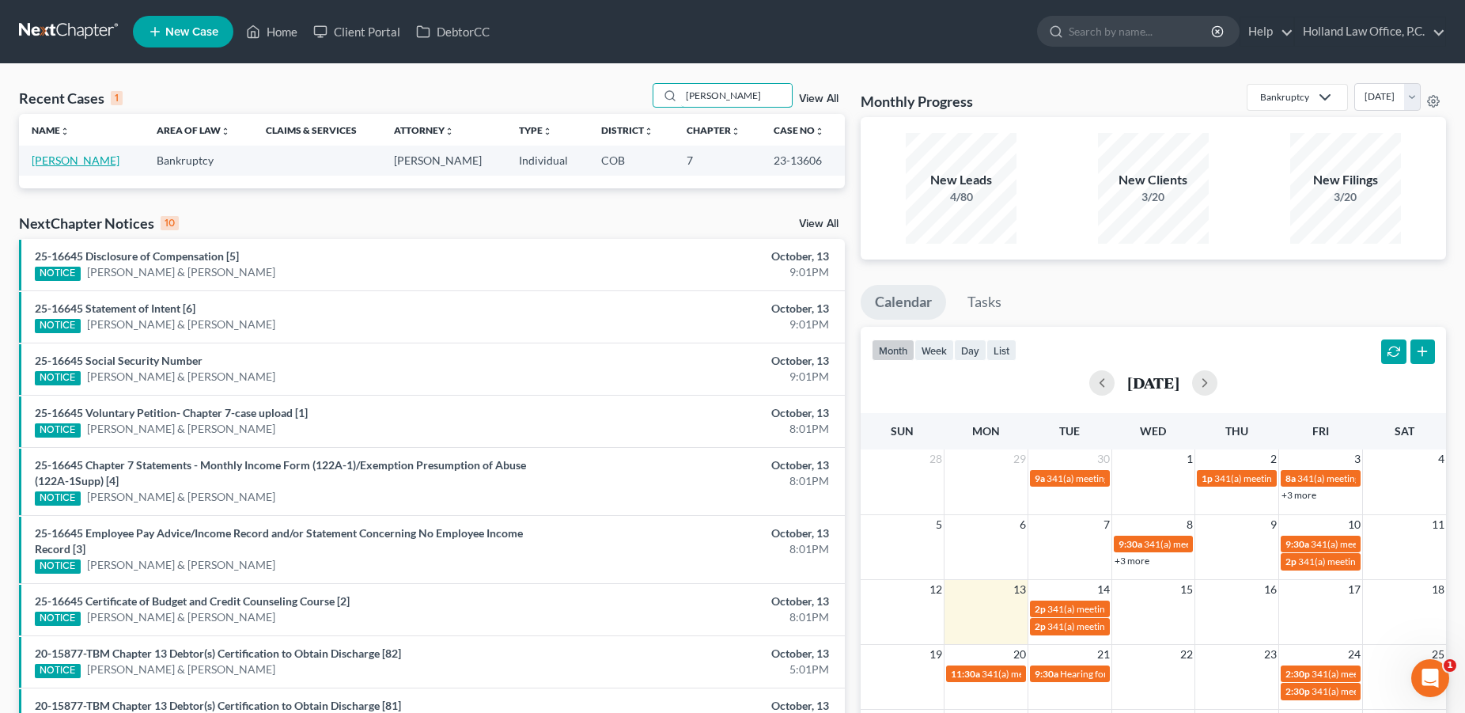
type input "Jessica Curtis"
click at [93, 158] on link "[PERSON_NAME]" at bounding box center [76, 159] width 88 height 13
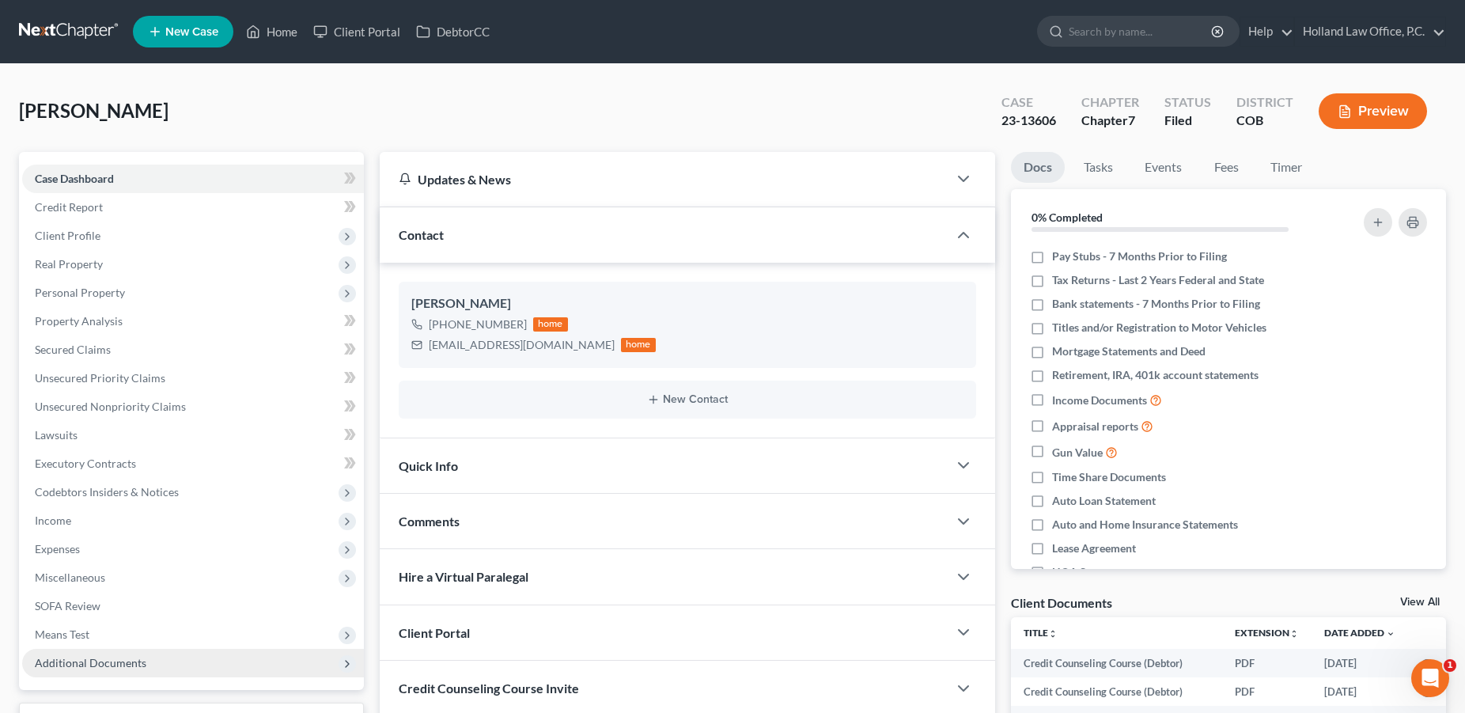
click at [97, 653] on span "Additional Documents" at bounding box center [193, 663] width 342 height 28
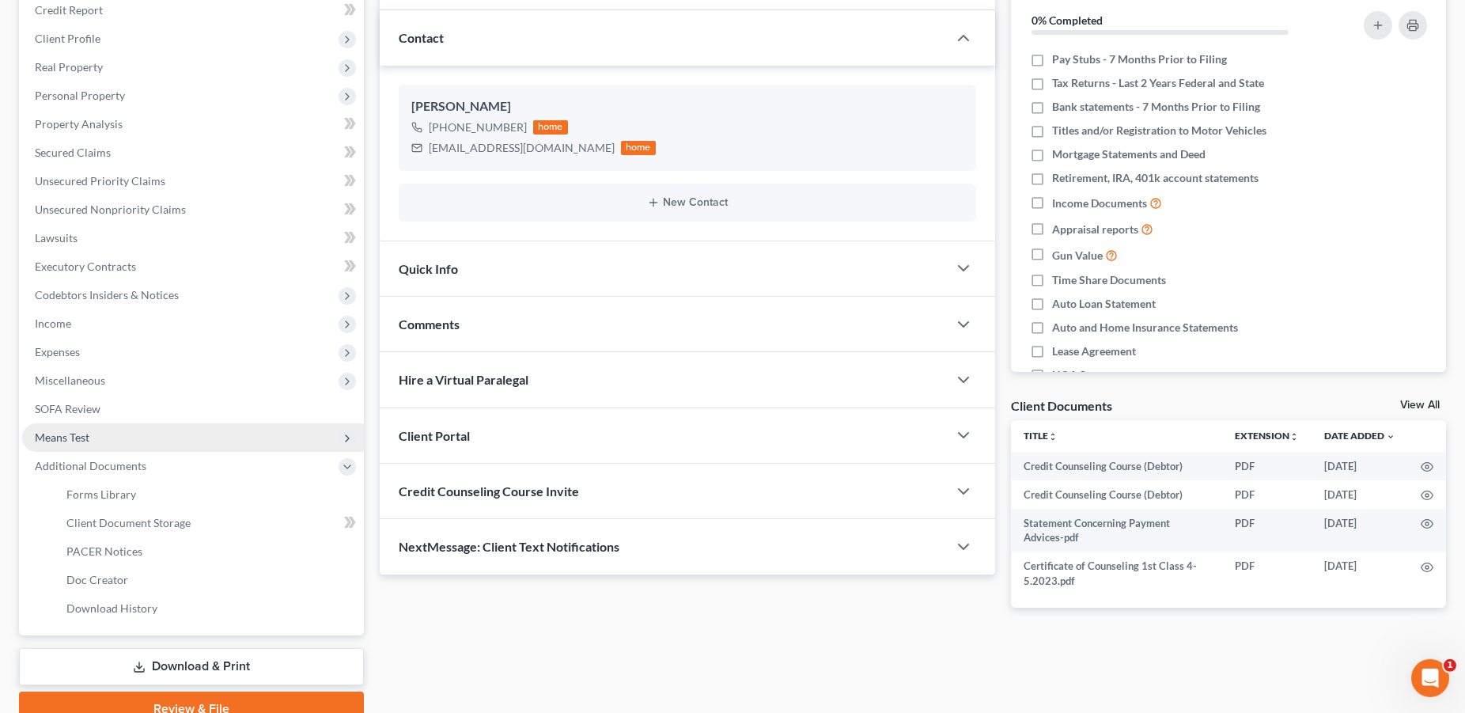
scroll to position [269, 0]
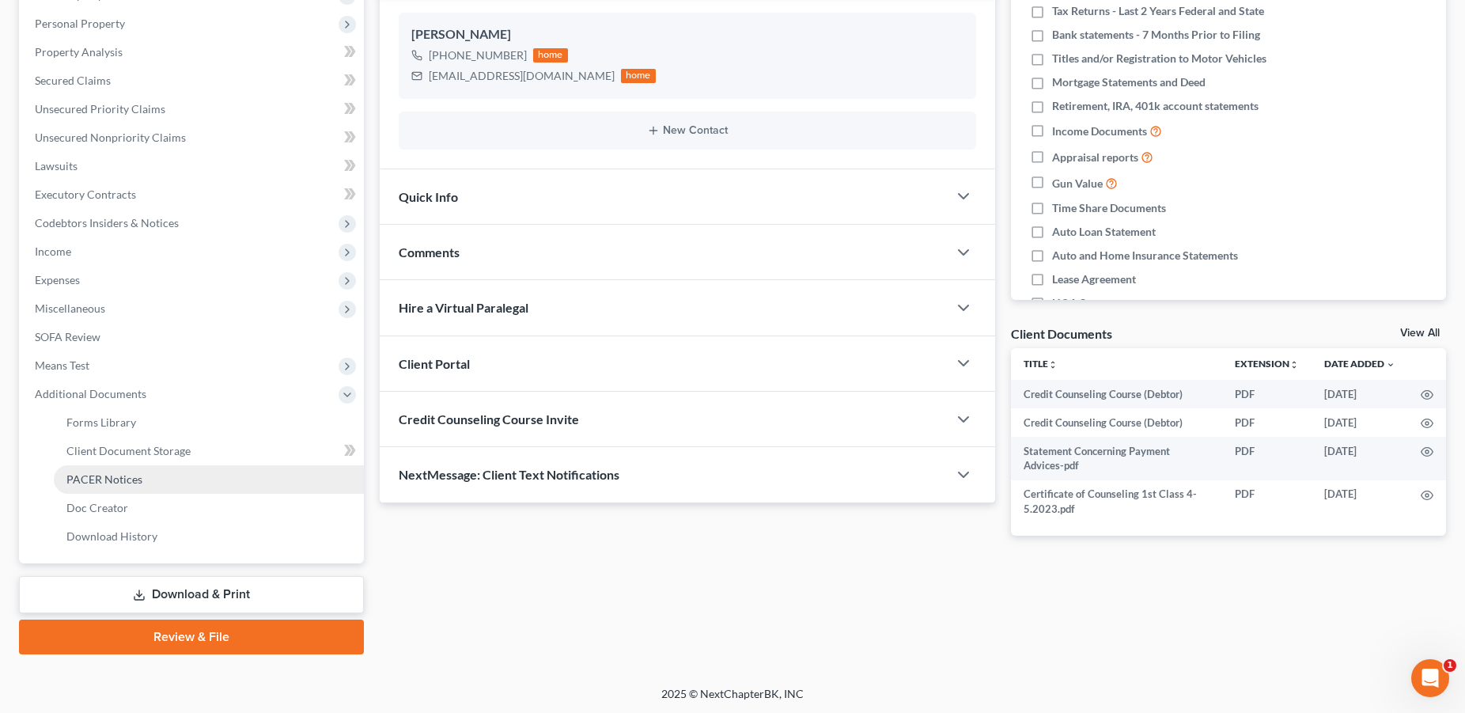
click at [140, 485] on span "PACER Notices" at bounding box center [104, 478] width 76 height 13
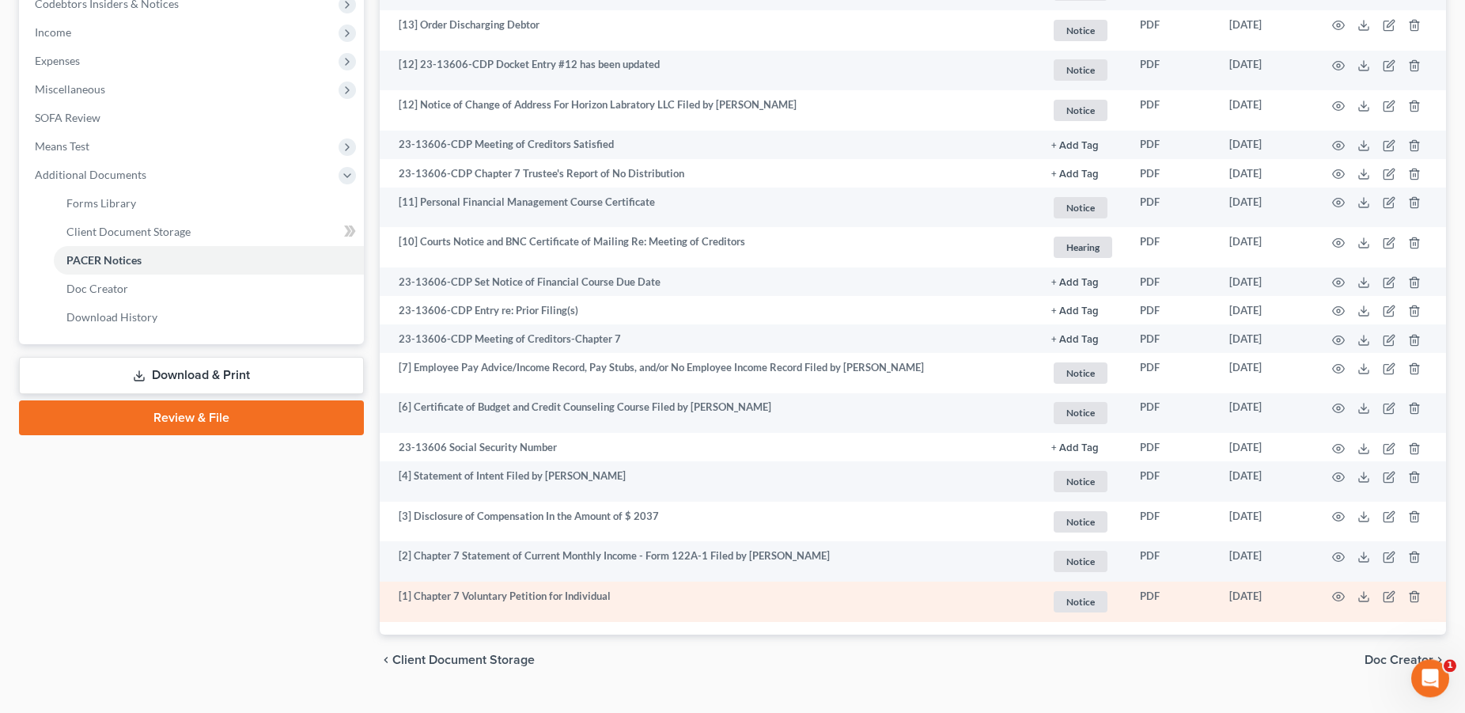
scroll to position [521, 0]
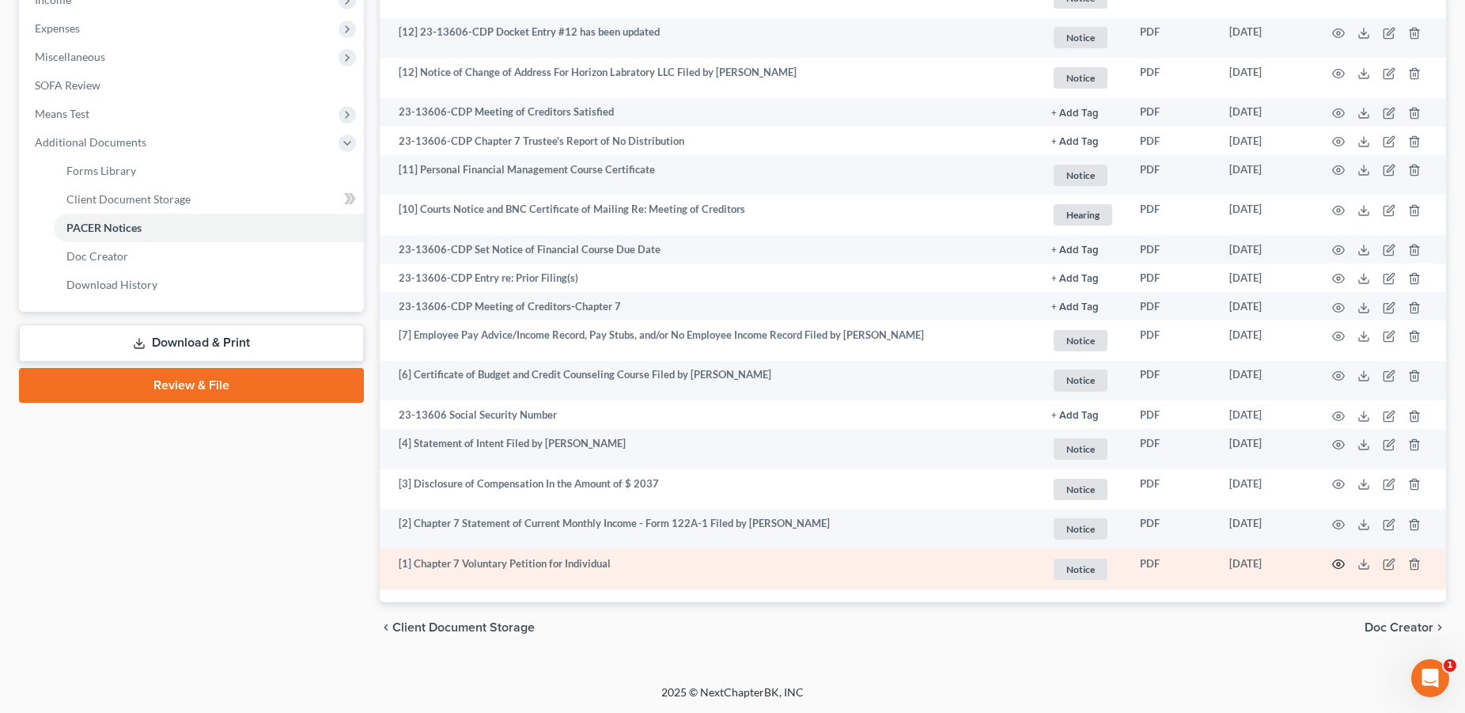
click at [1335, 562] on icon "button" at bounding box center [1339, 564] width 12 height 9
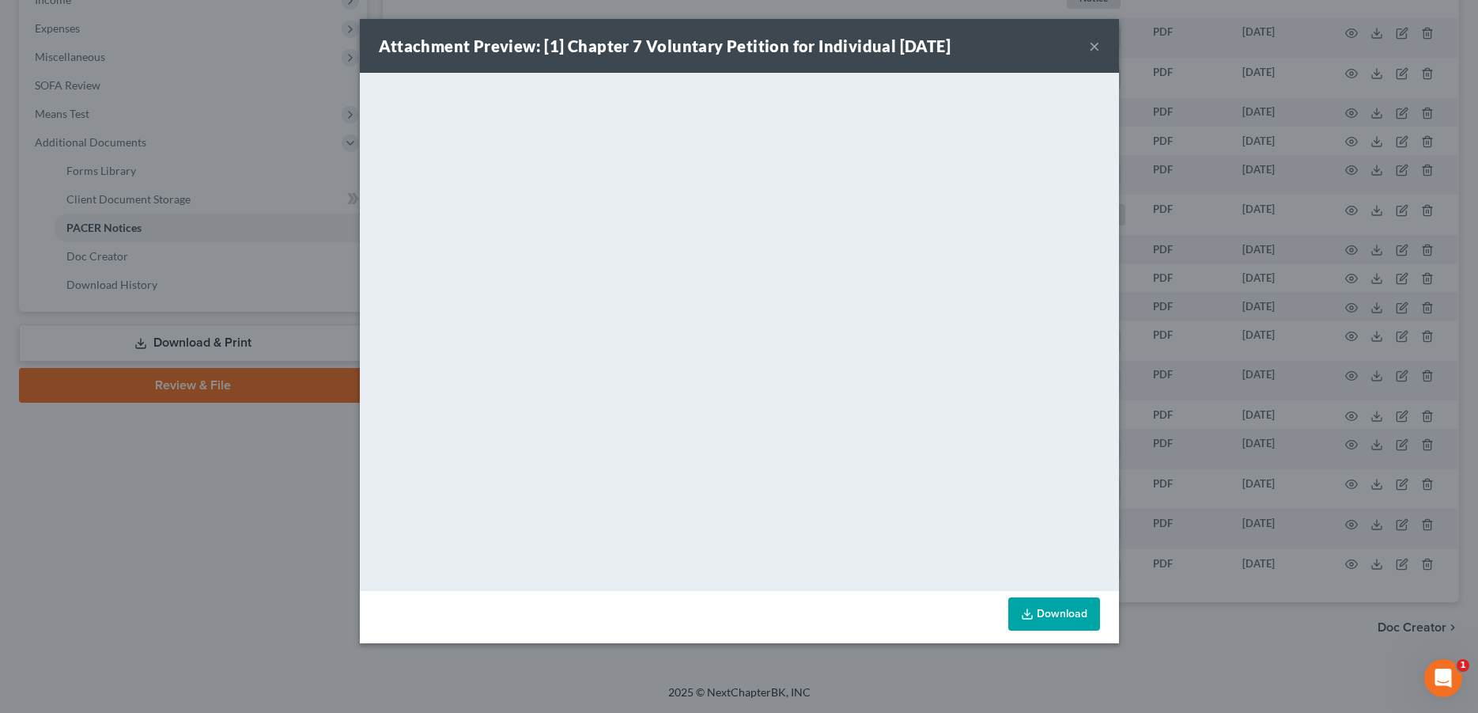
click at [1100, 44] on div "Attachment Preview: [1] Chapter 7 Voluntary Petition for Individual 08/14/2023 ×" at bounding box center [739, 46] width 759 height 54
click at [1090, 51] on button "×" at bounding box center [1094, 45] width 11 height 19
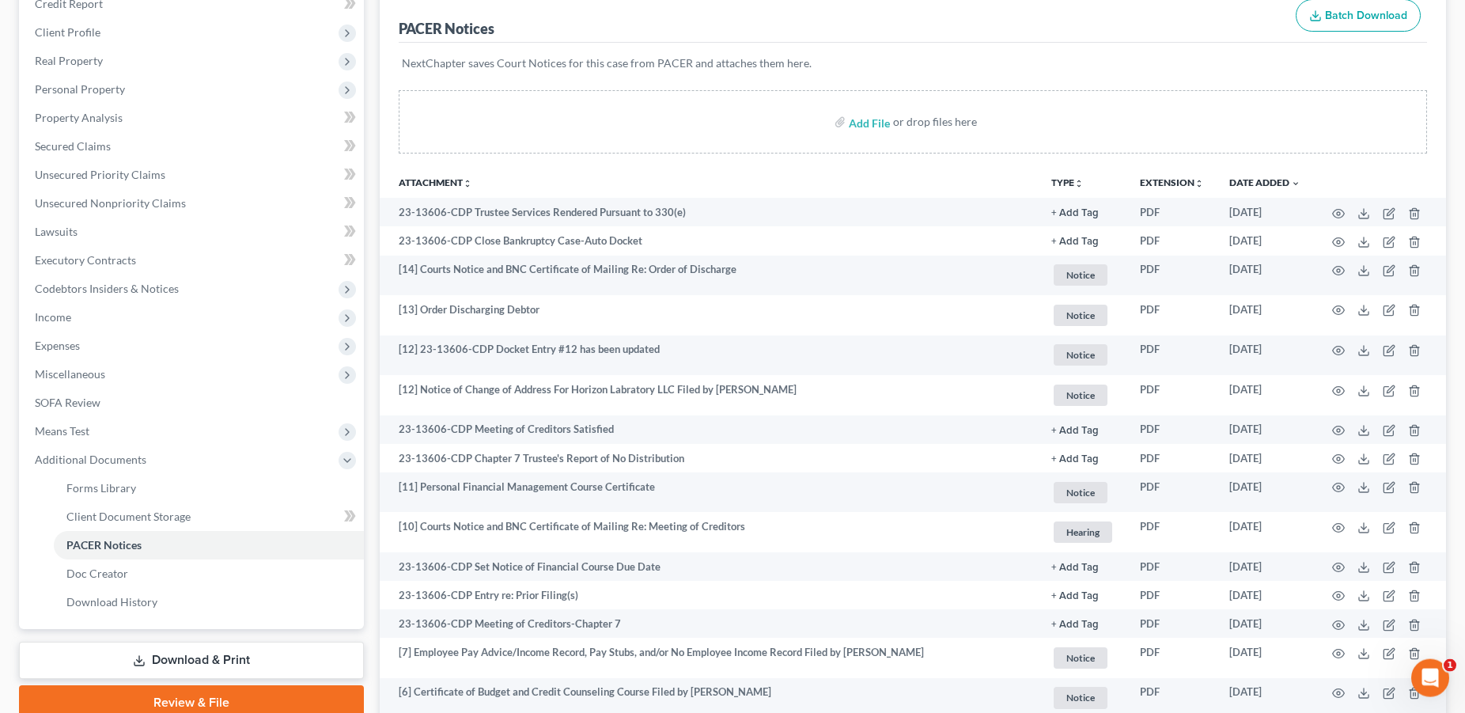
scroll to position [0, 0]
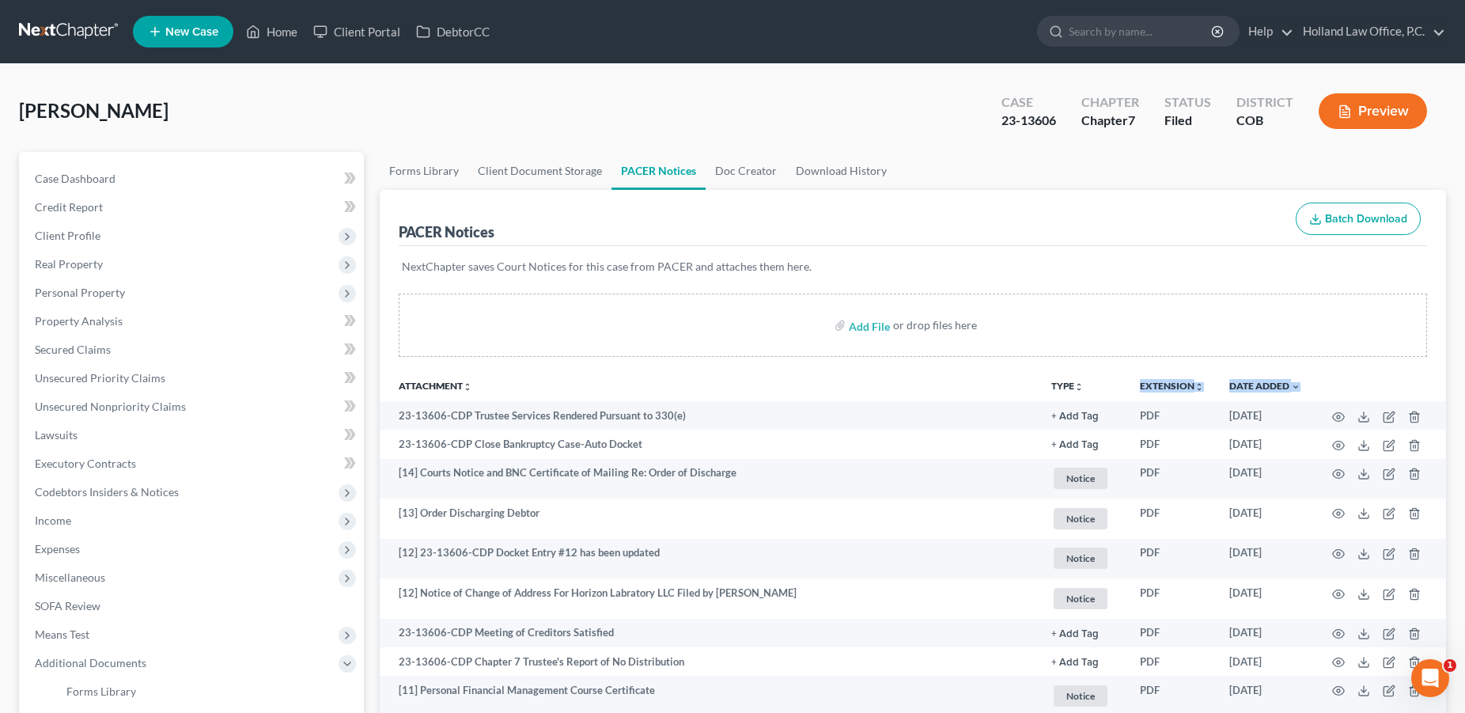
drag, startPoint x: 1459, startPoint y: 363, endPoint x: 1460, endPoint y: 377, distance: 14.3
click at [1460, 377] on div "Curtis, Jessica Upgraded Case 23-13606 Chapter Chapter 7 Status Filed District …" at bounding box center [732, 634] width 1465 height 1141
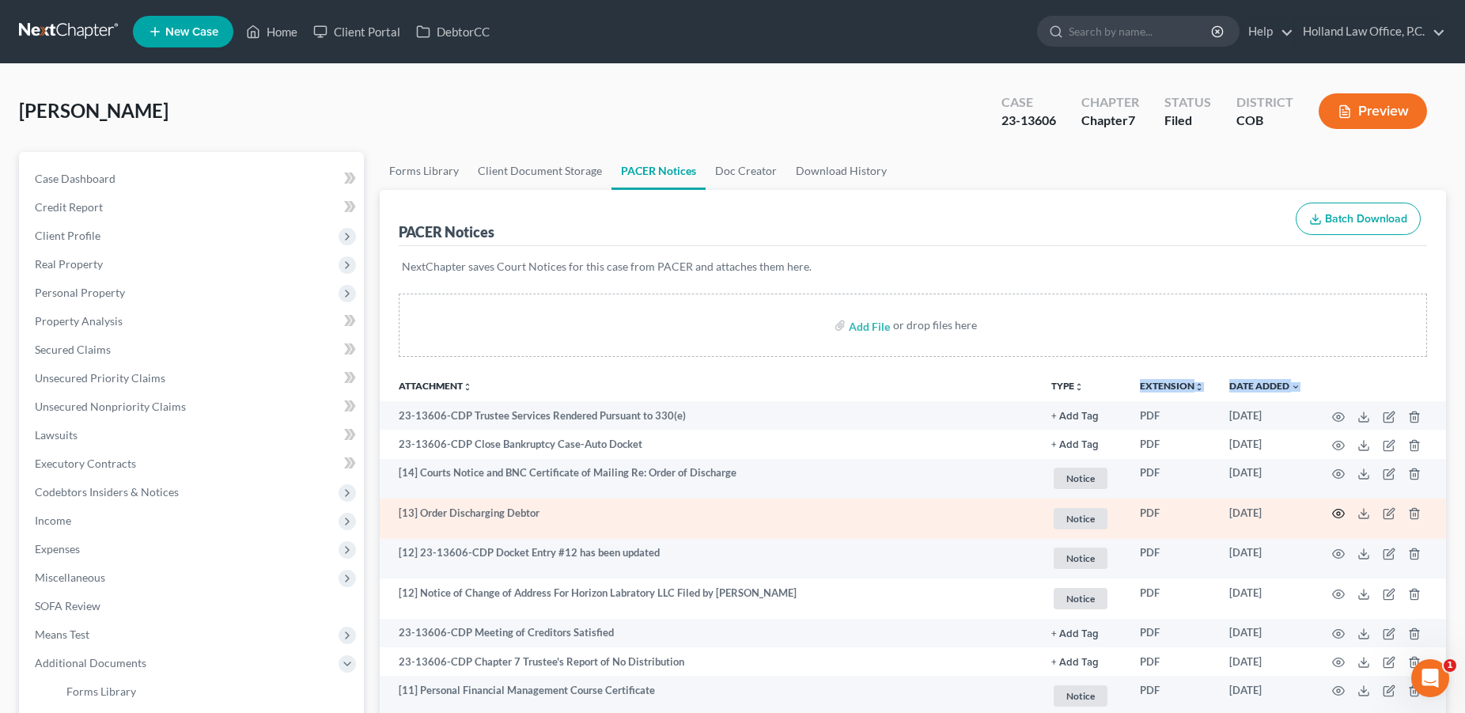
click at [1342, 509] on icon "button" at bounding box center [1338, 513] width 13 height 13
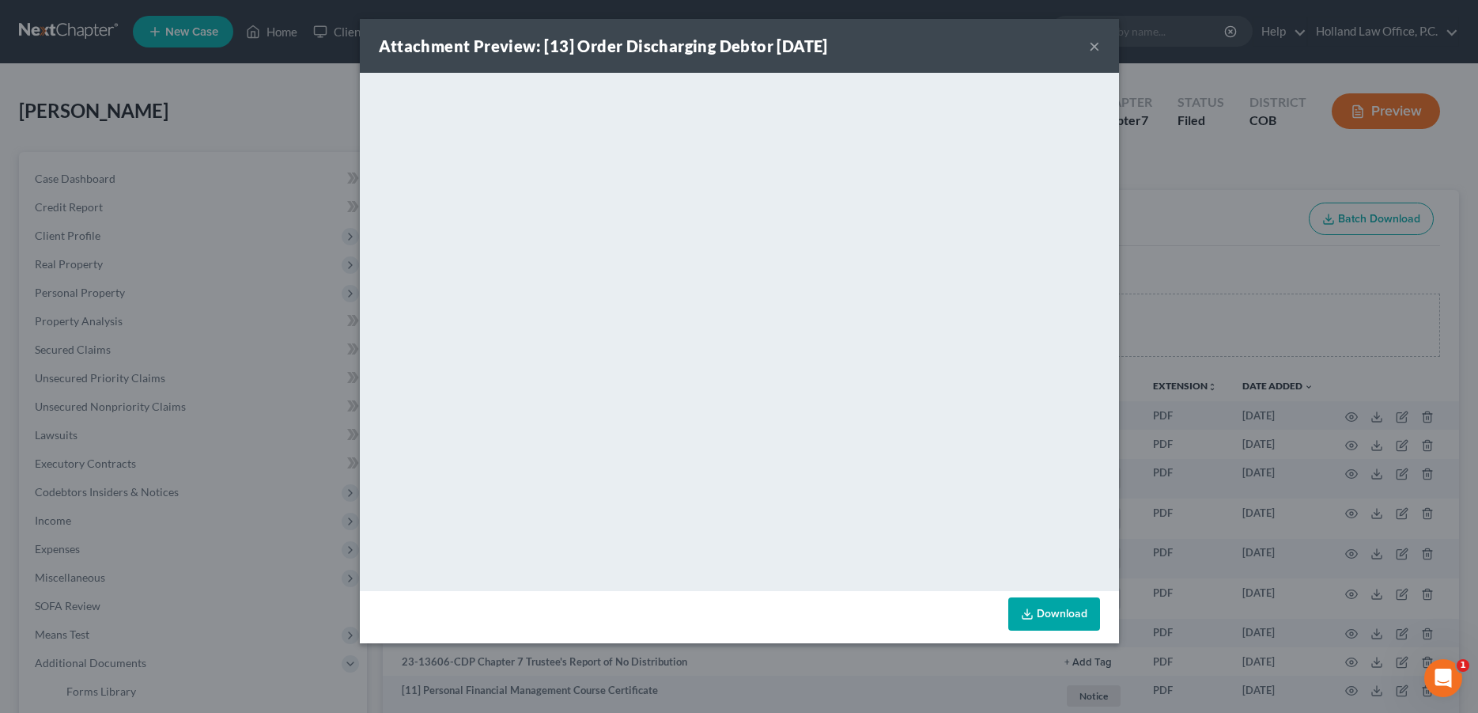
click at [1088, 49] on div "Attachment Preview: [13] Order Discharging Debtor 11/13/2023 ×" at bounding box center [739, 46] width 759 height 54
click at [1094, 42] on button "×" at bounding box center [1094, 45] width 11 height 19
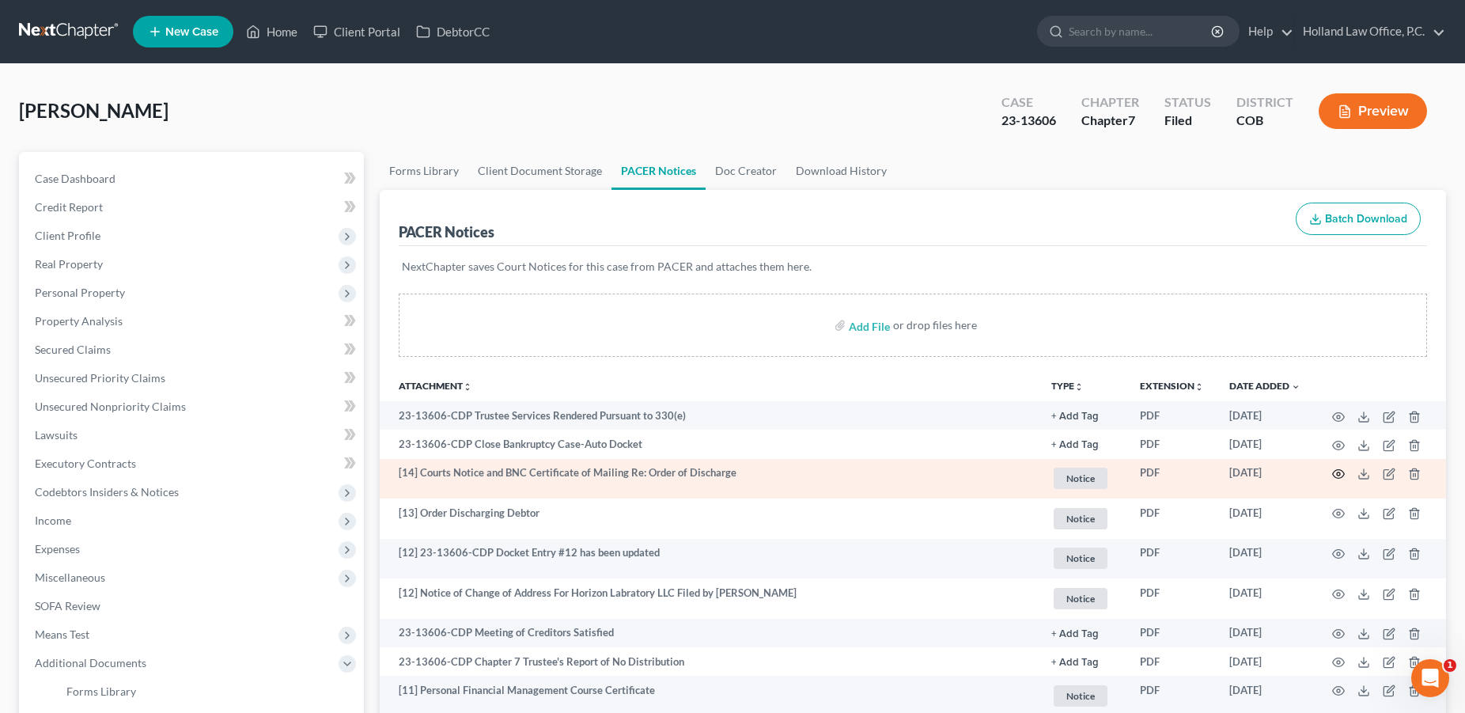
click at [1341, 467] on icon "button" at bounding box center [1338, 473] width 13 height 13
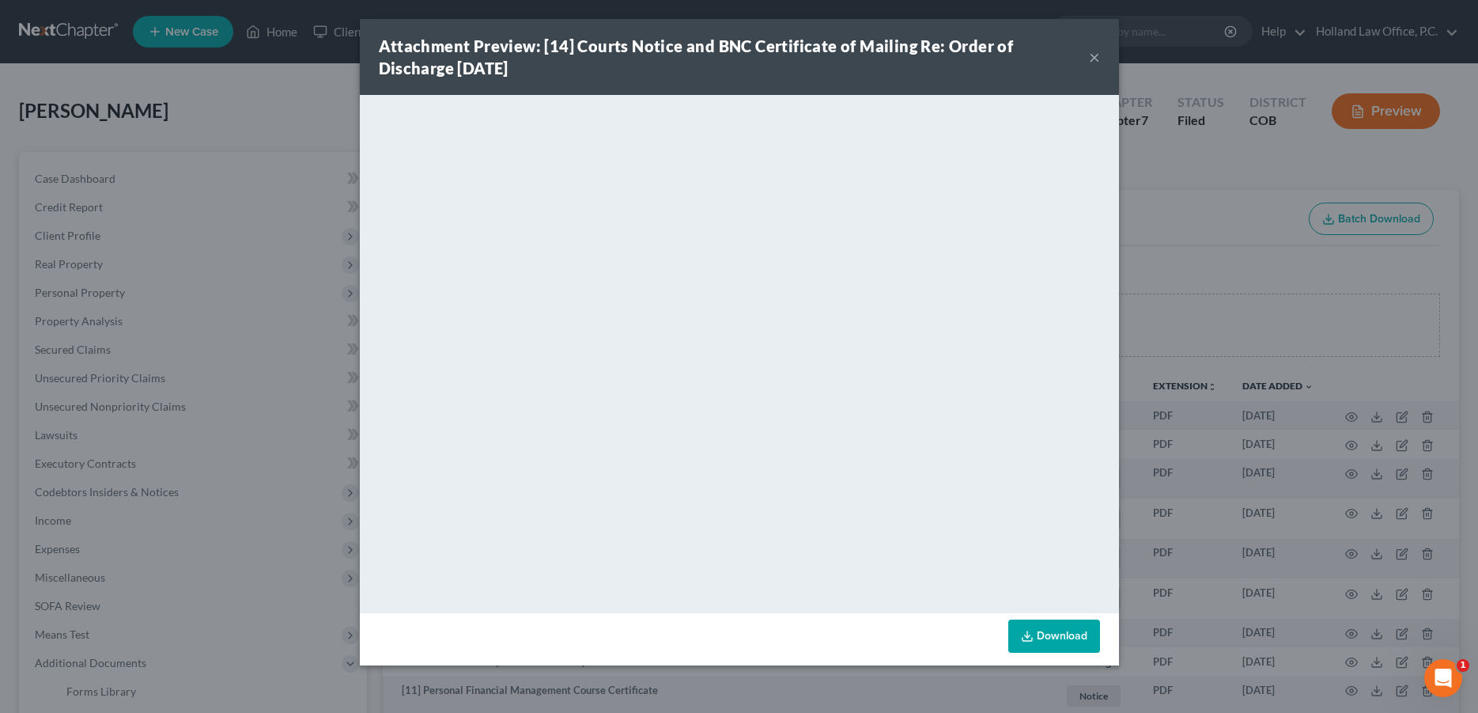
click at [1098, 64] on button "×" at bounding box center [1094, 56] width 11 height 19
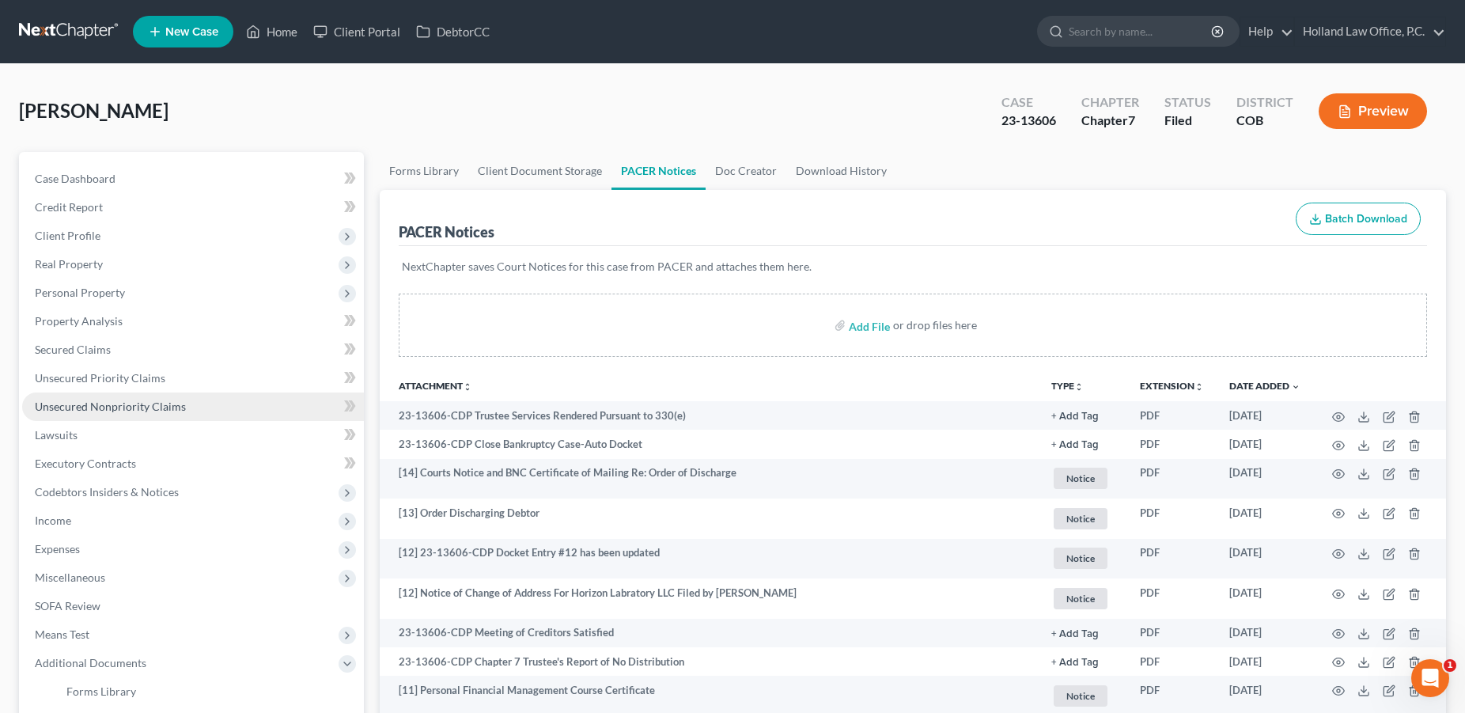
click at [143, 413] on link "Unsecured Nonpriority Claims" at bounding box center [193, 406] width 342 height 28
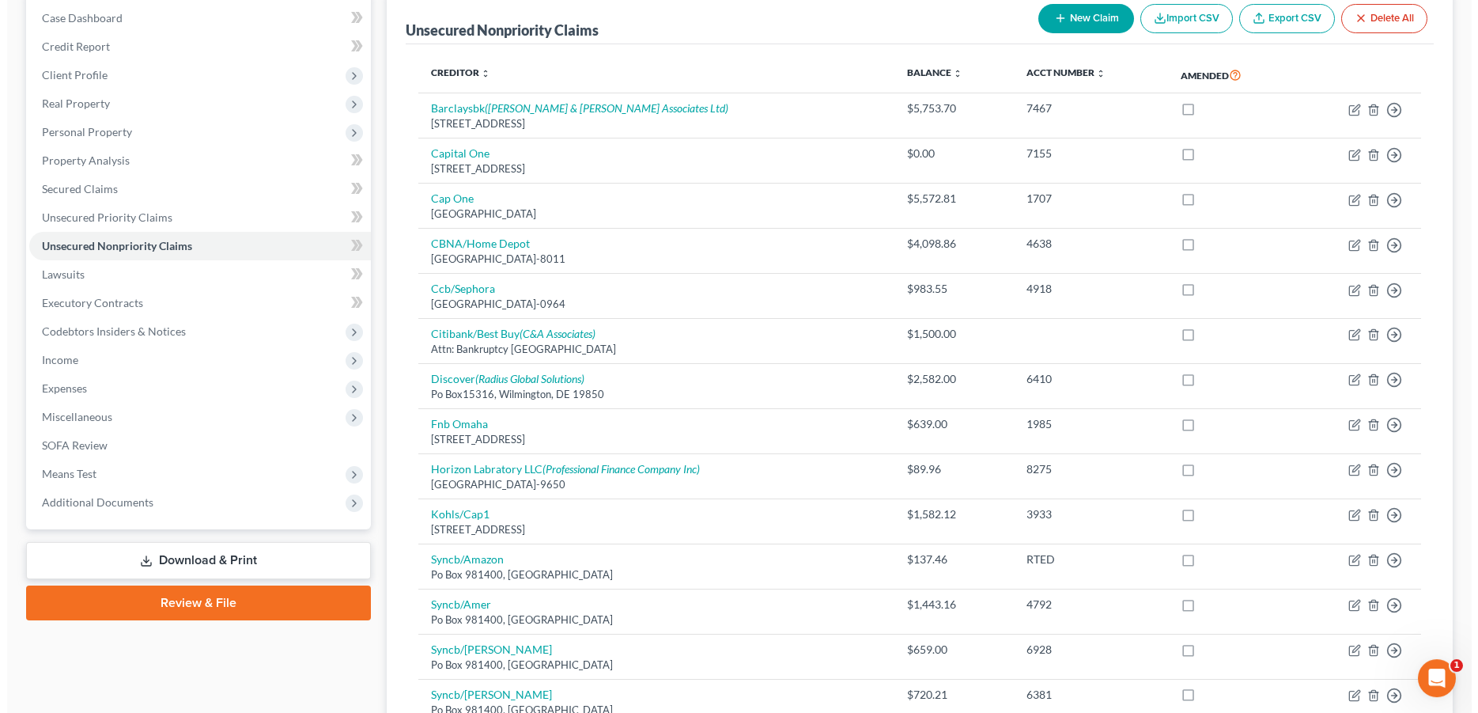
scroll to position [162, 0]
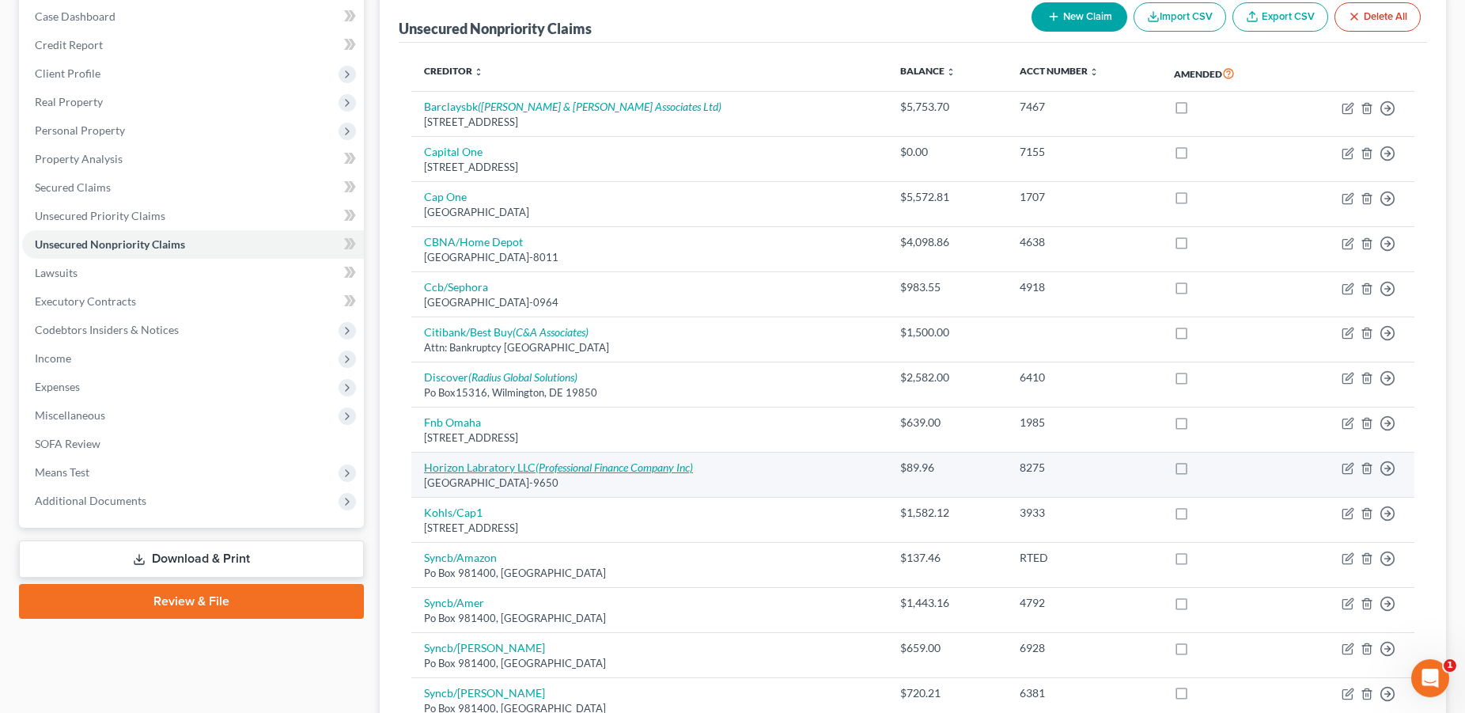
click at [679, 463] on icon "(Professional Finance Company Inc)" at bounding box center [614, 466] width 157 height 13
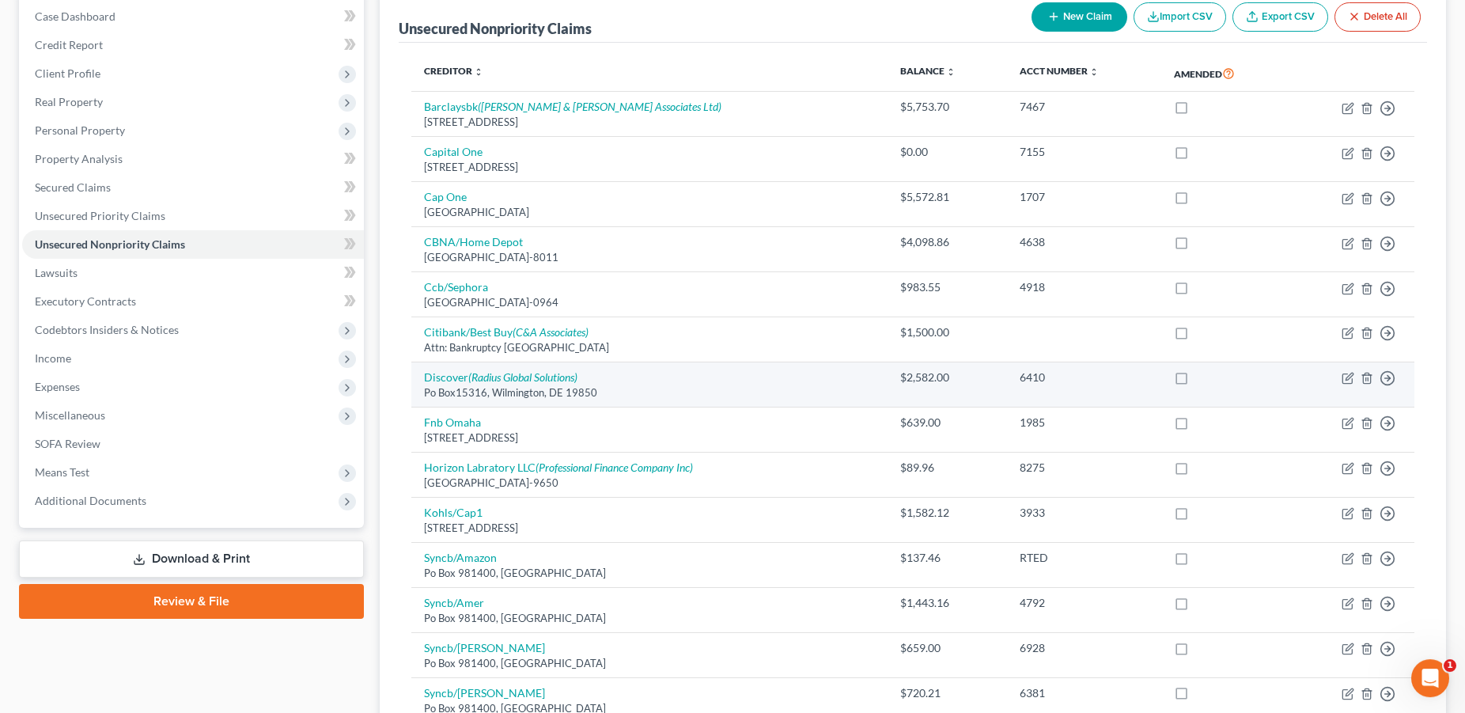
select select "3"
select select "9"
select select "0"
select select "5"
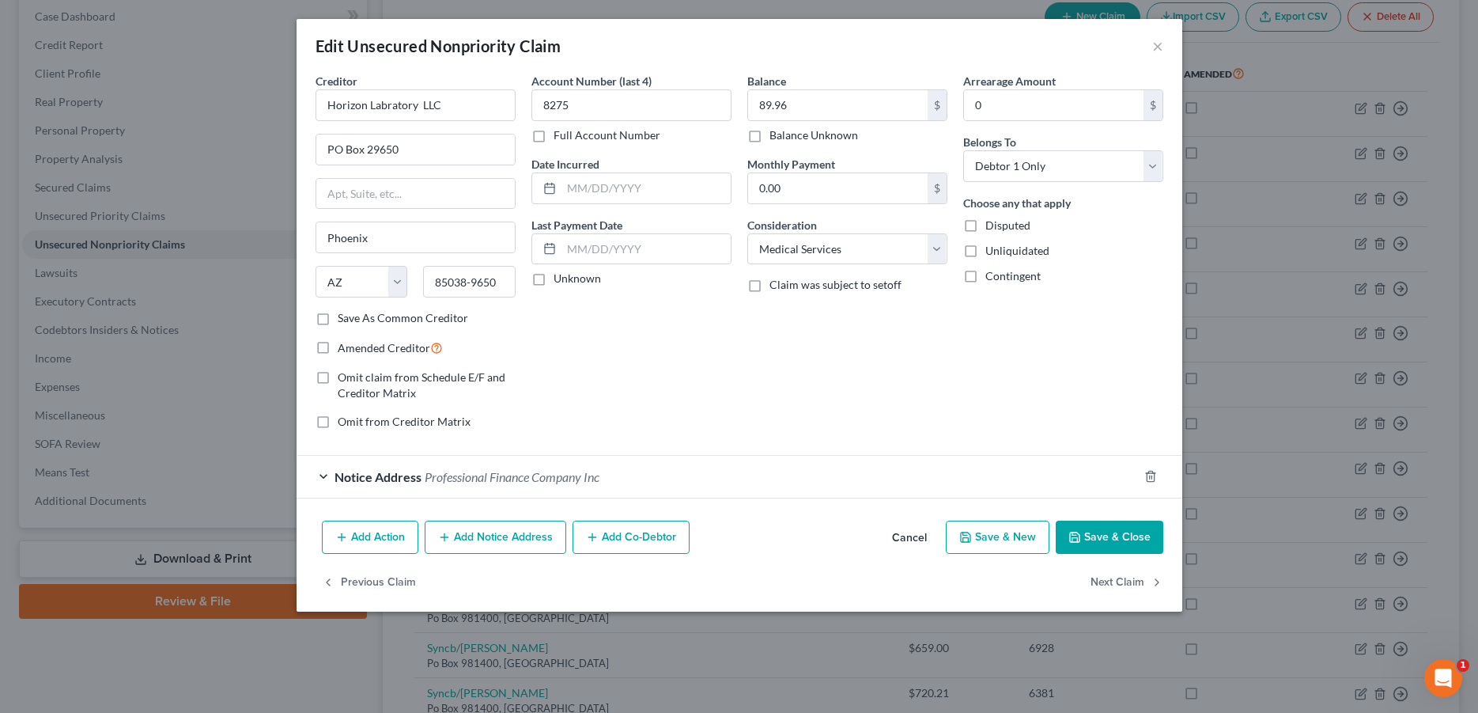
click at [542, 475] on span "Professional Finance Company Inc" at bounding box center [512, 476] width 175 height 15
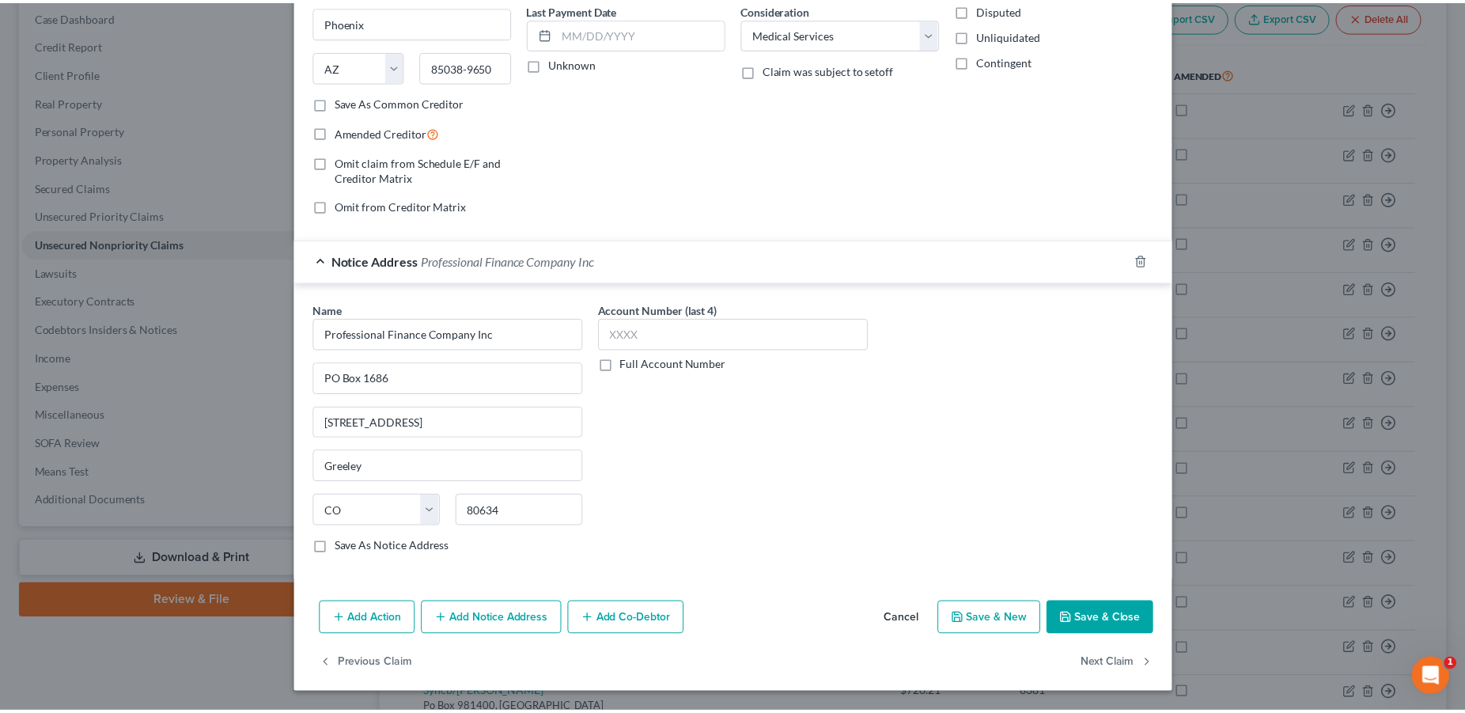
scroll to position [0, 0]
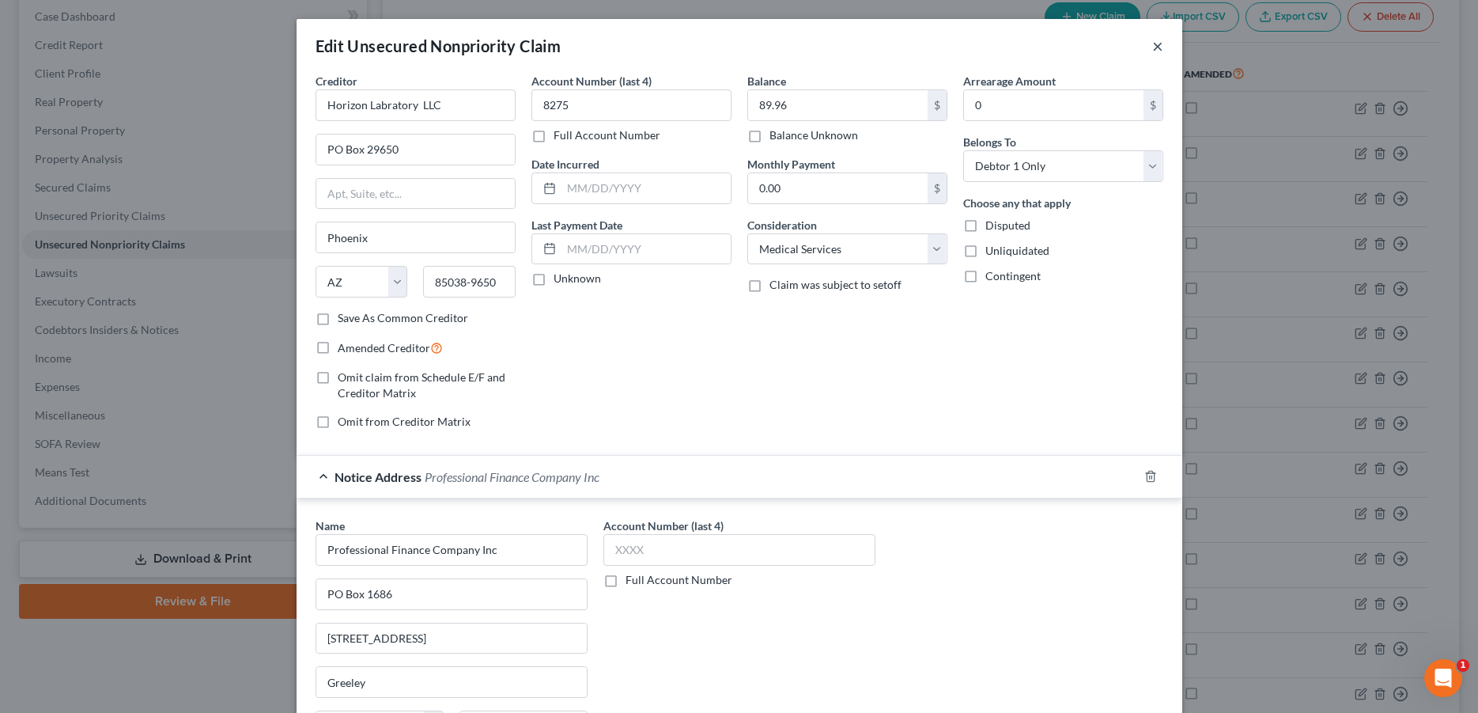
click at [1153, 47] on button "×" at bounding box center [1158, 45] width 11 height 19
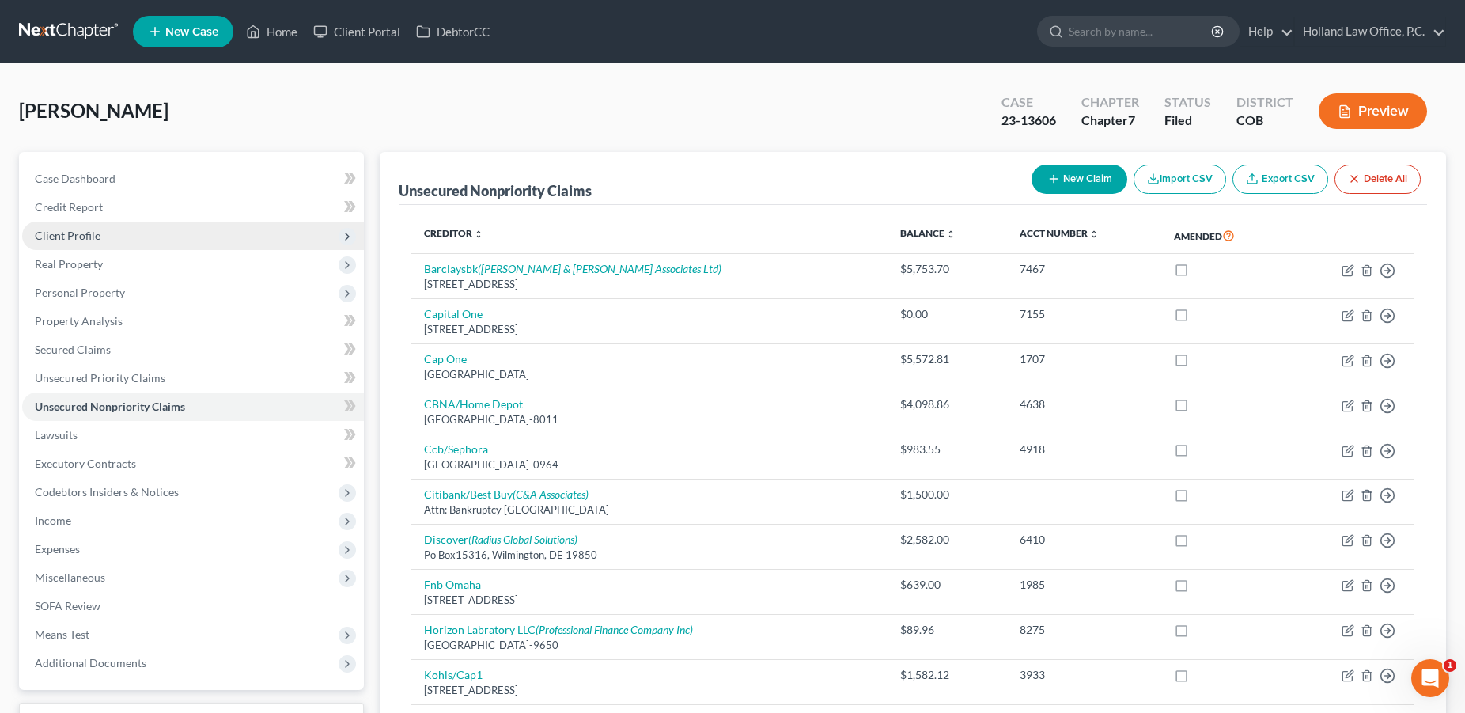
click at [89, 235] on span "Client Profile" at bounding box center [68, 235] width 66 height 13
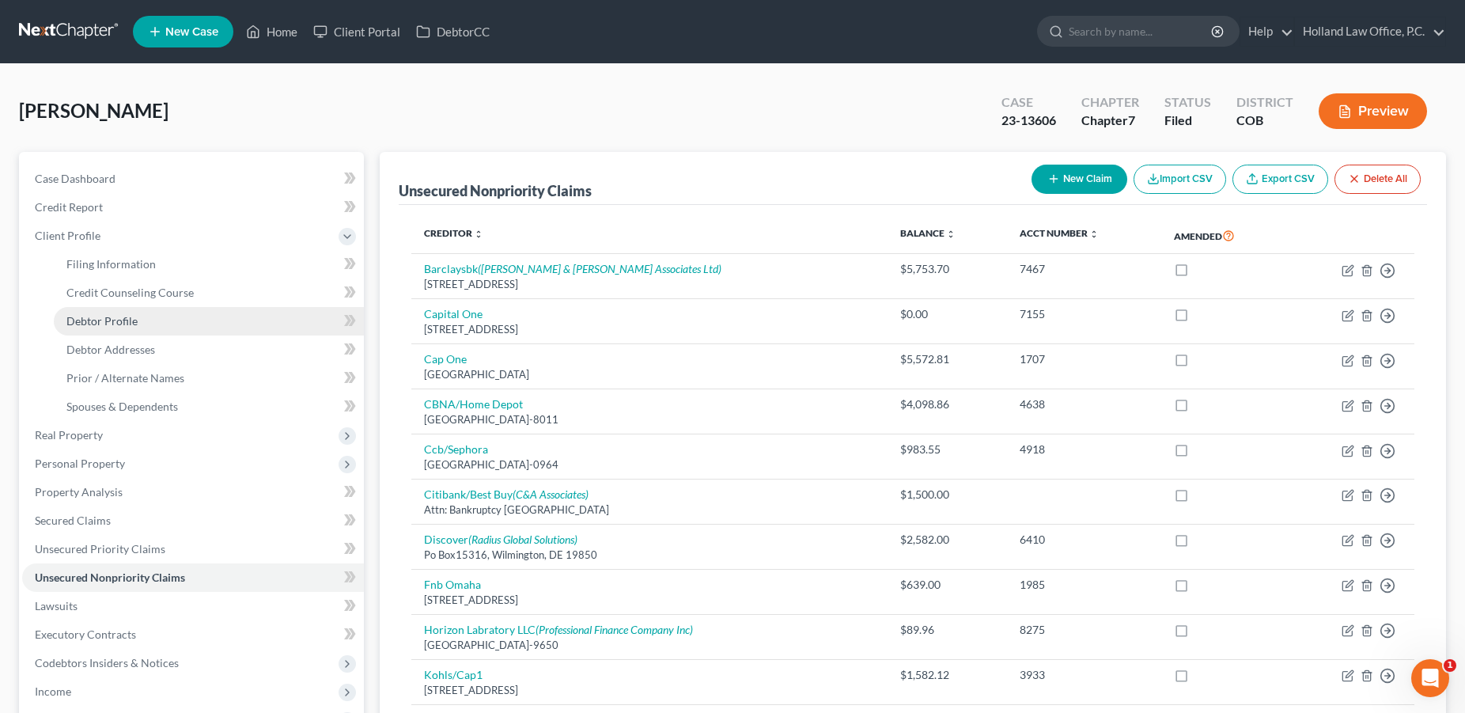
click at [112, 325] on span "Debtor Profile" at bounding box center [101, 320] width 71 height 13
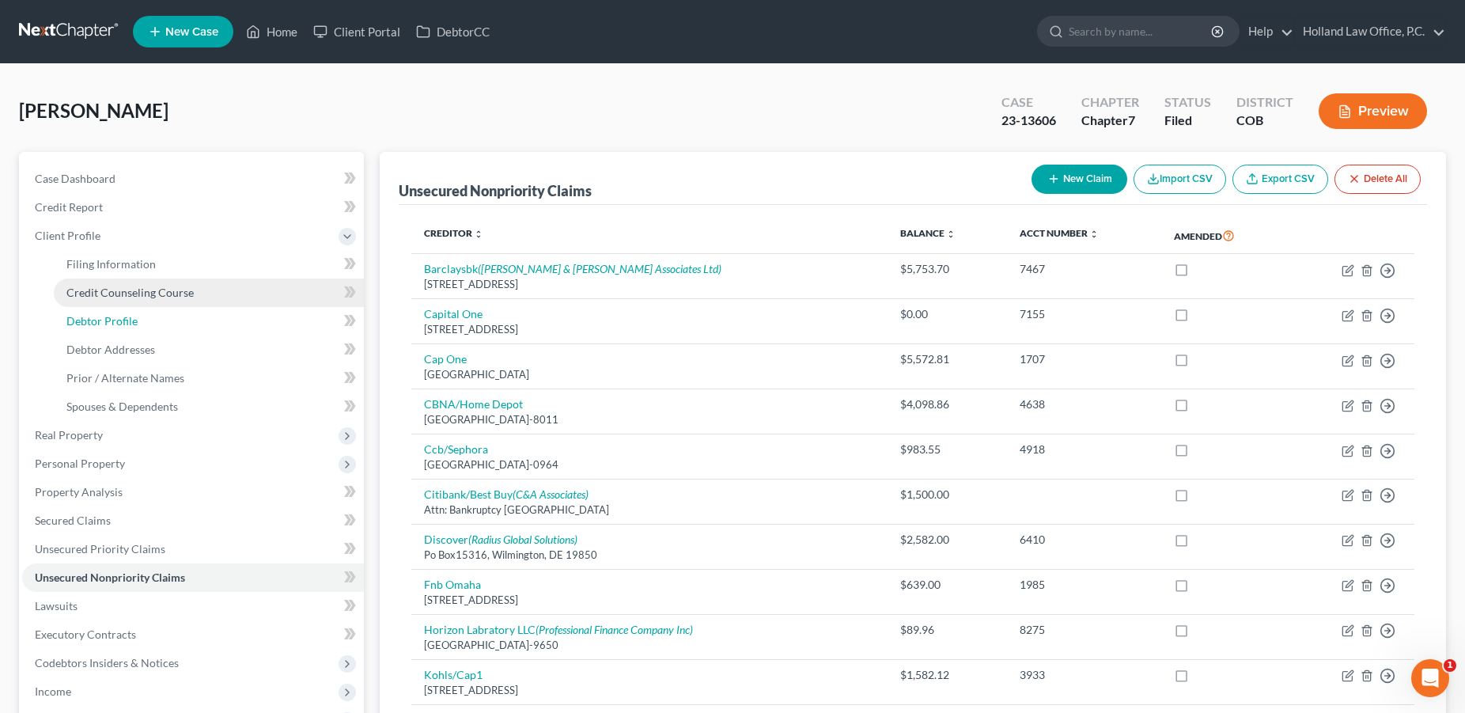
select select "1"
select select "4"
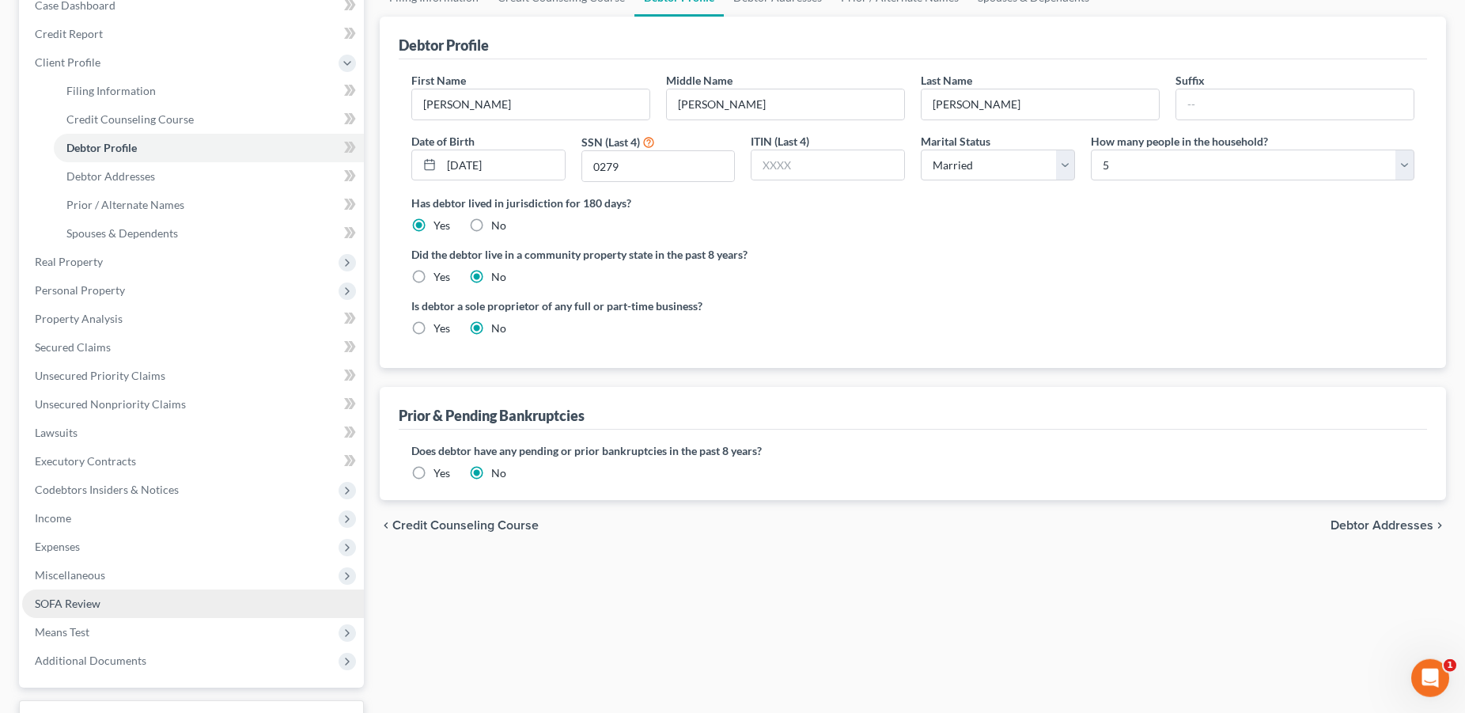
scroll to position [297, 0]
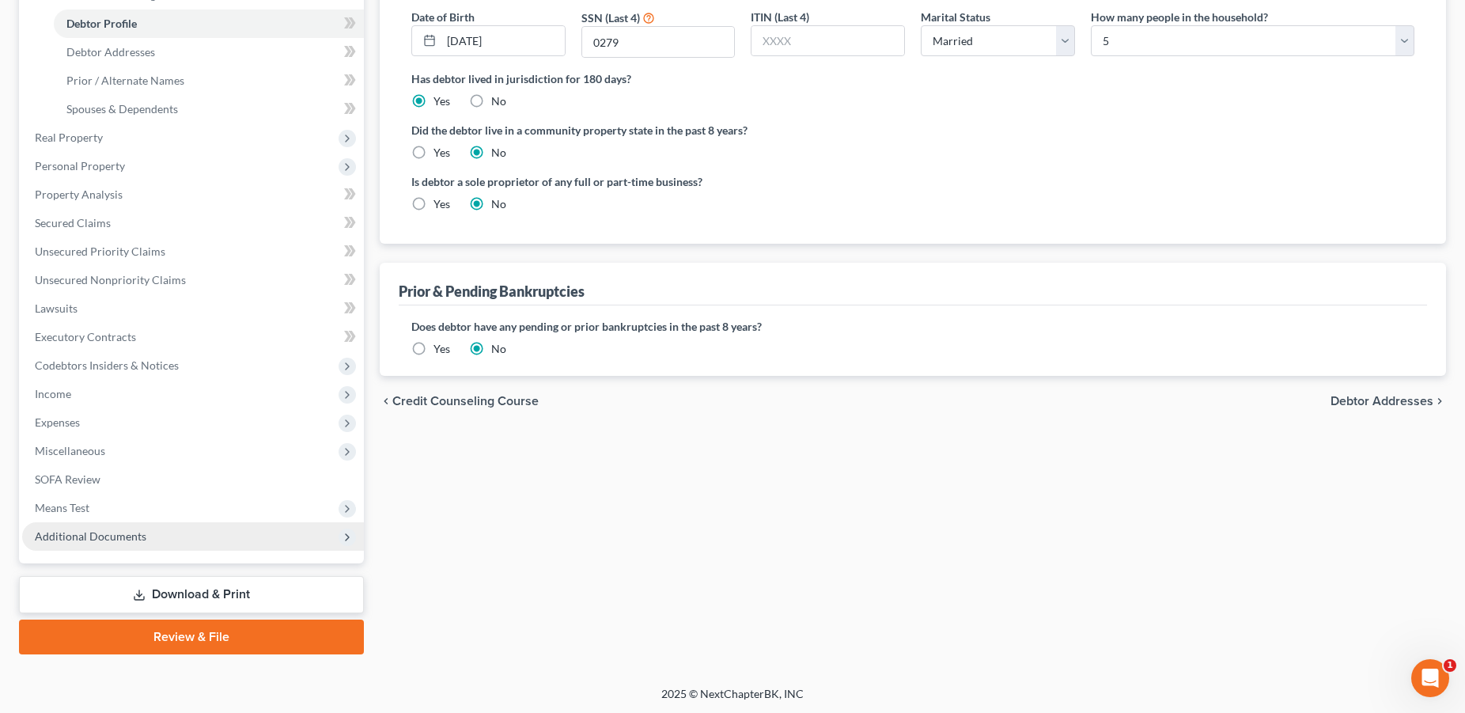
click at [95, 537] on span "Additional Documents" at bounding box center [91, 535] width 112 height 13
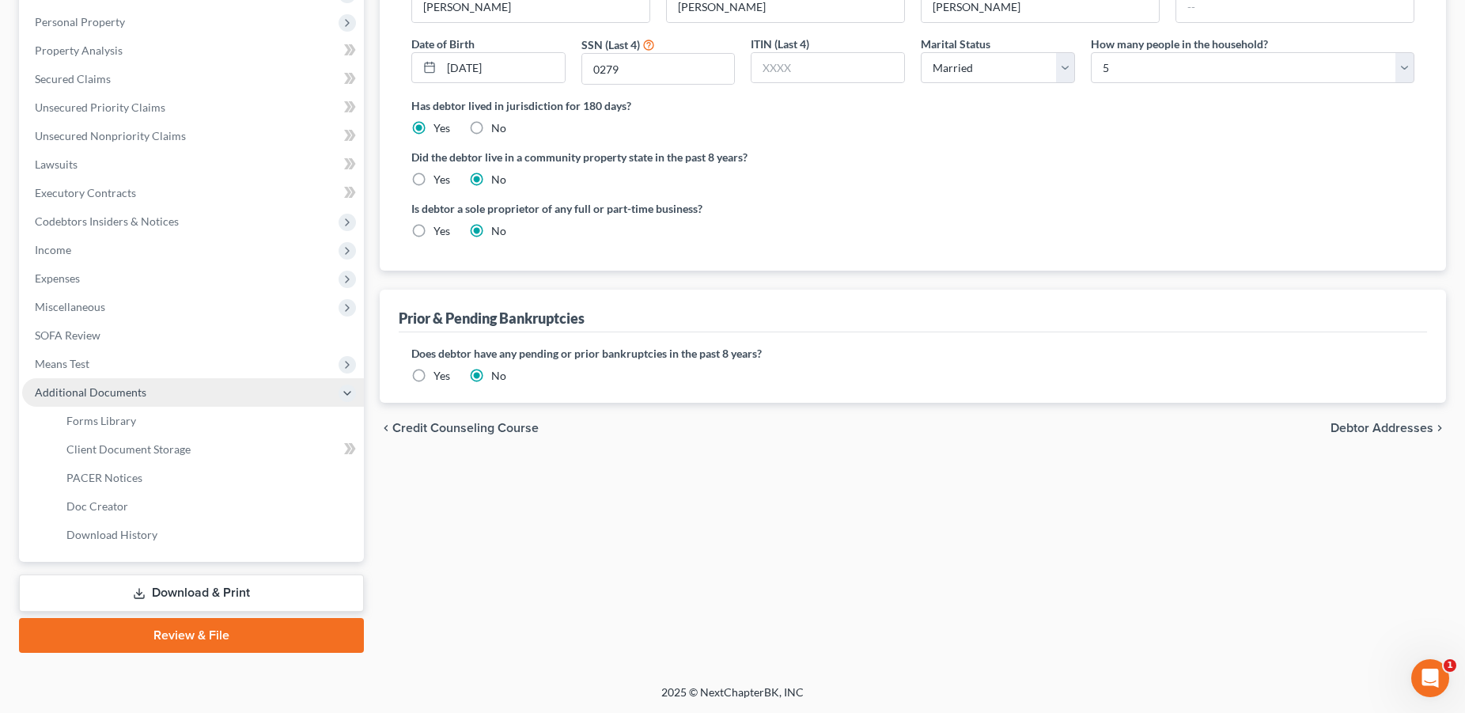
scroll to position [268, 0]
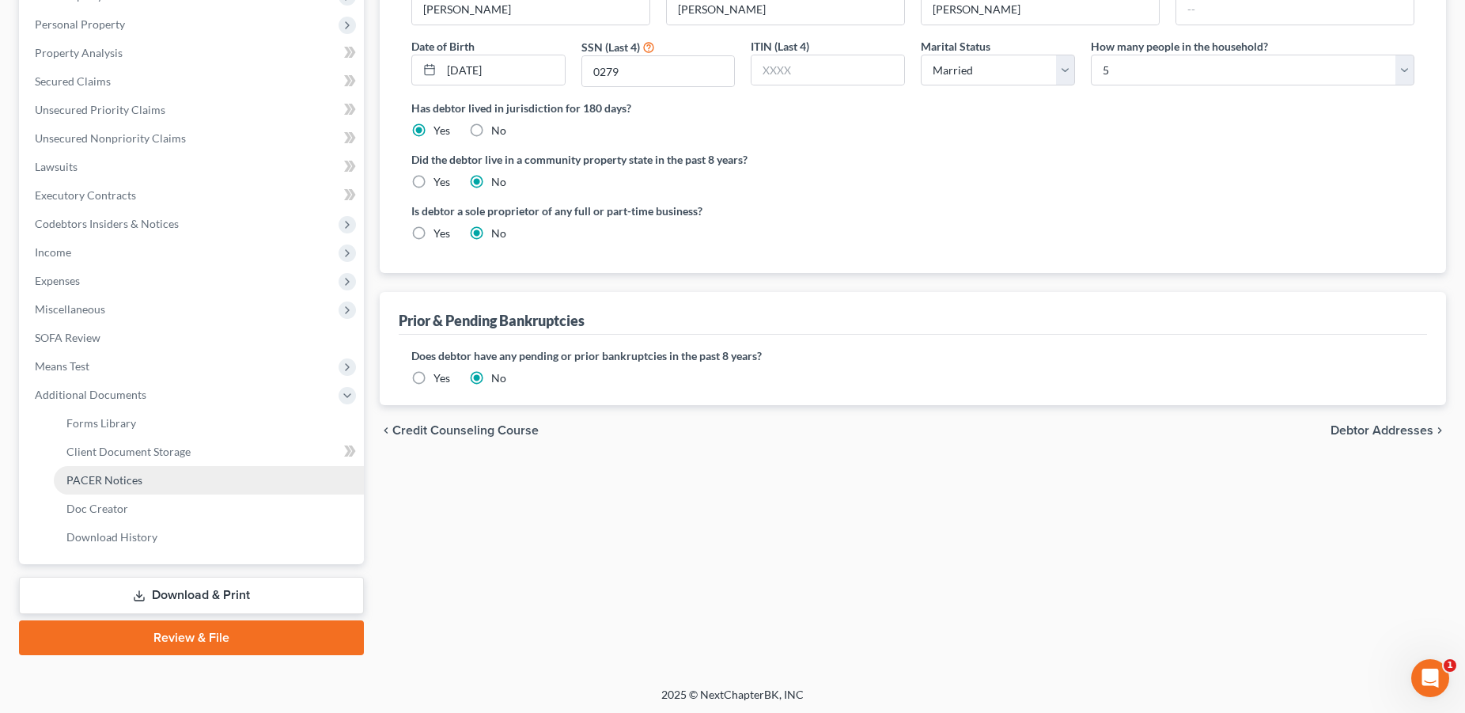
click at [138, 490] on link "PACER Notices" at bounding box center [209, 480] width 310 height 28
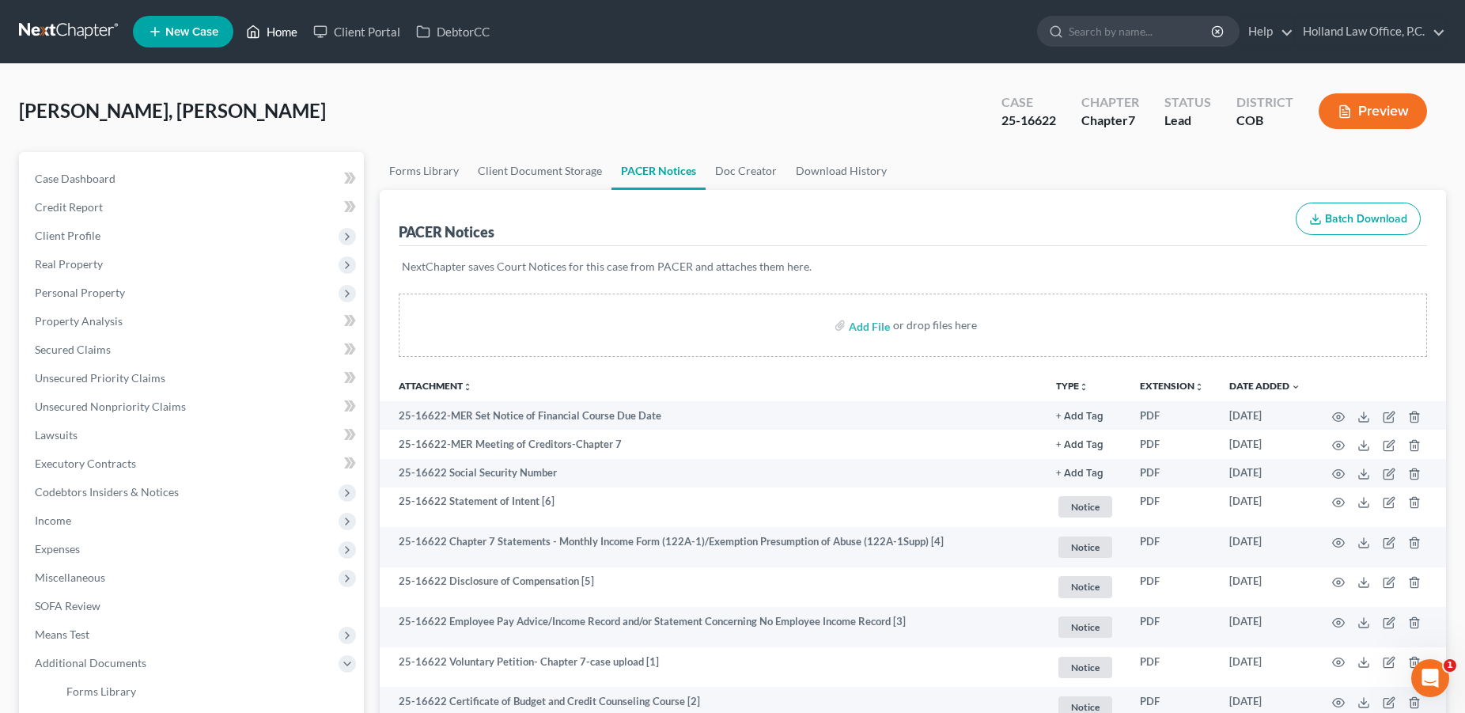
click at [286, 28] on link "Home" at bounding box center [271, 31] width 67 height 28
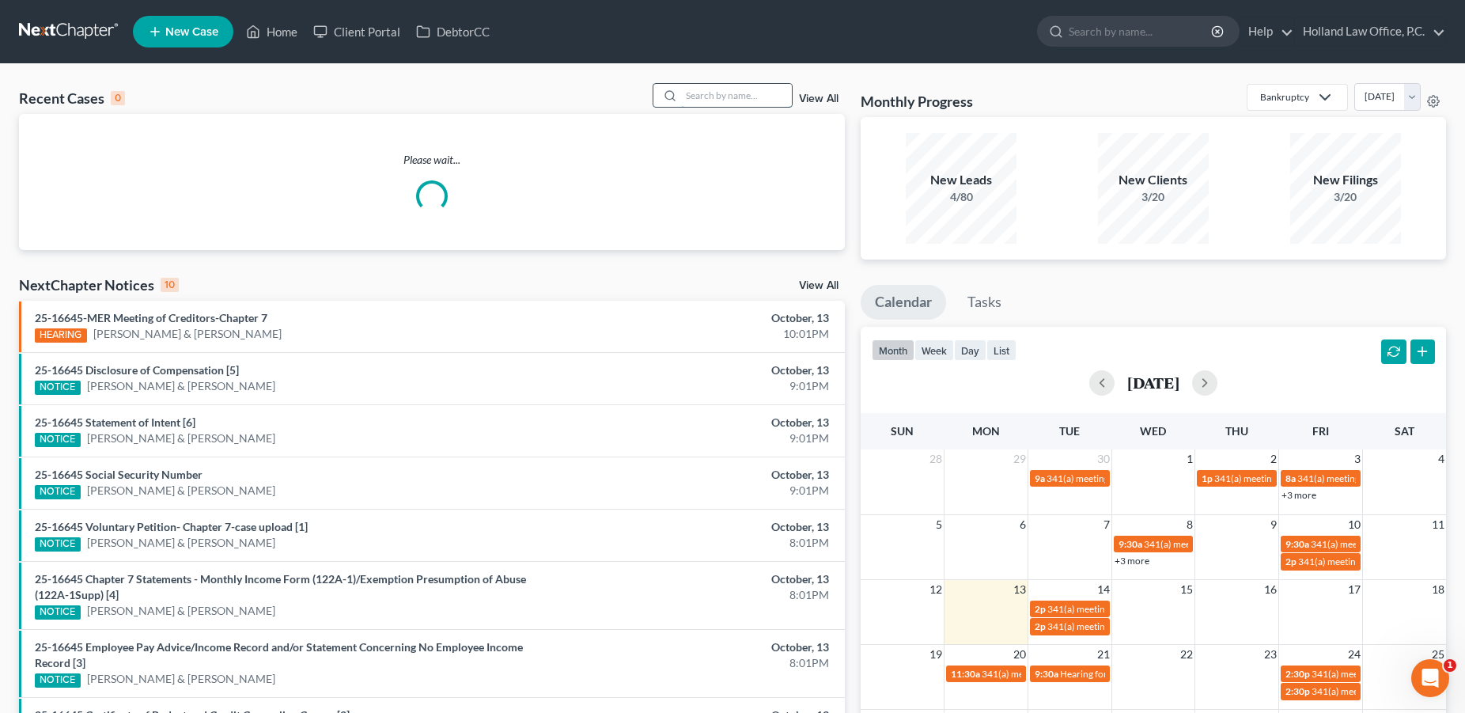
click at [717, 97] on input "search" at bounding box center [736, 95] width 111 height 23
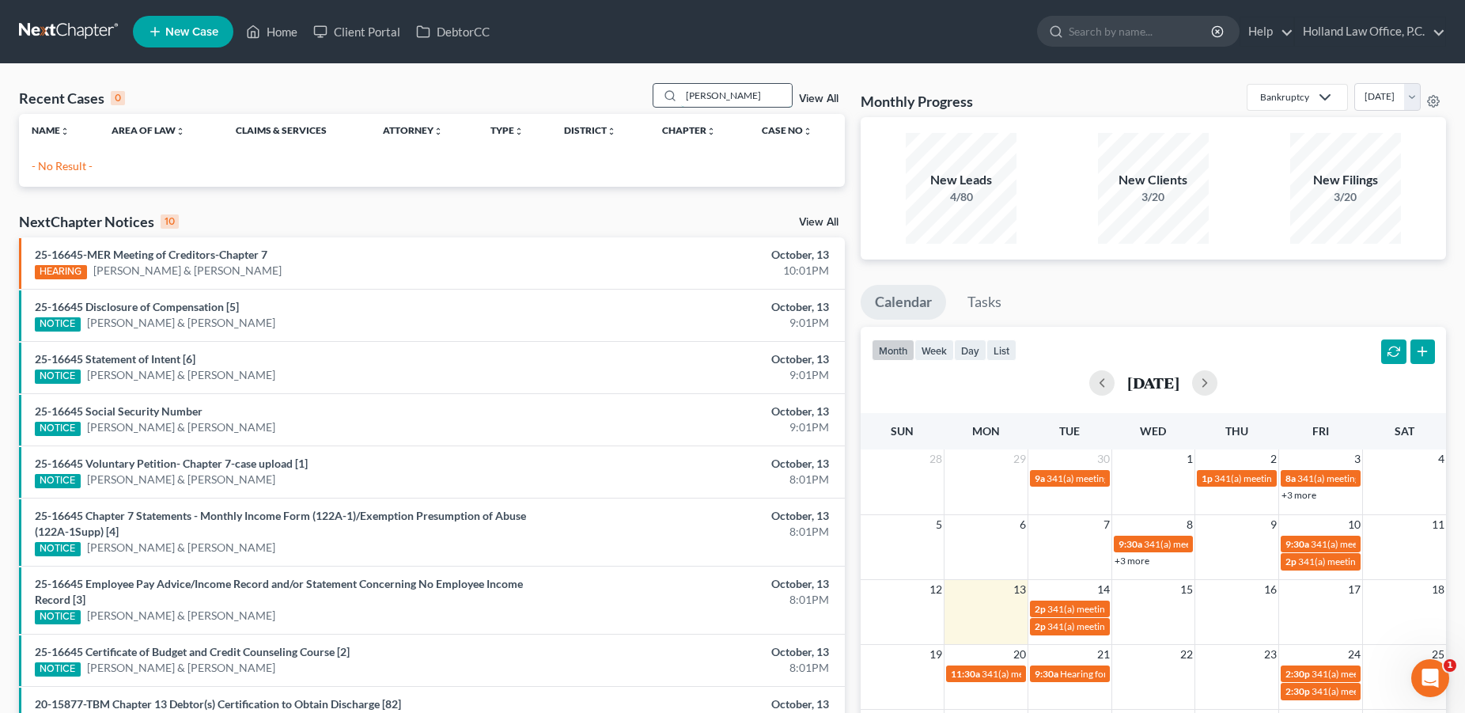
click at [693, 98] on input "[PERSON_NAME]" at bounding box center [736, 95] width 111 height 23
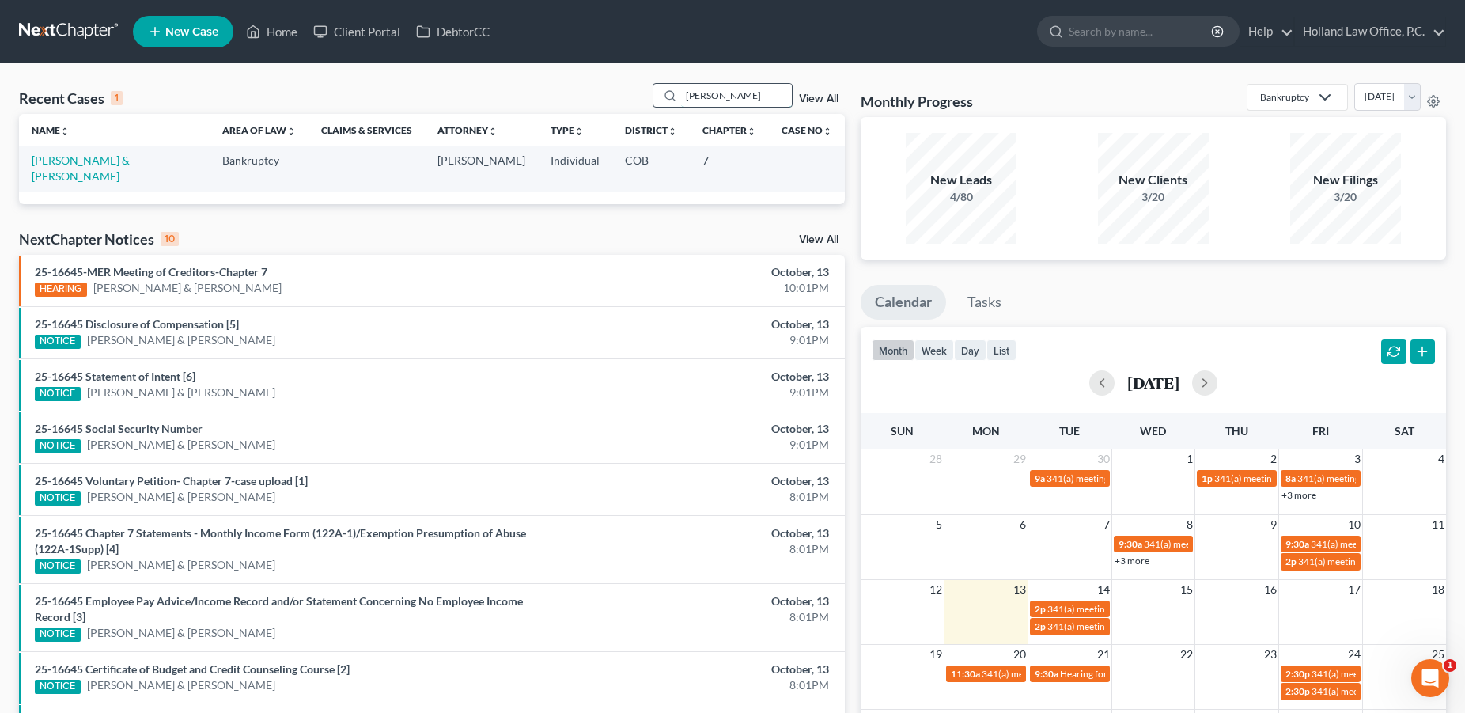
drag, startPoint x: 711, startPoint y: 97, endPoint x: 675, endPoint y: 97, distance: 36.4
click at [681, 97] on input "[PERSON_NAME]" at bounding box center [736, 95] width 111 height 23
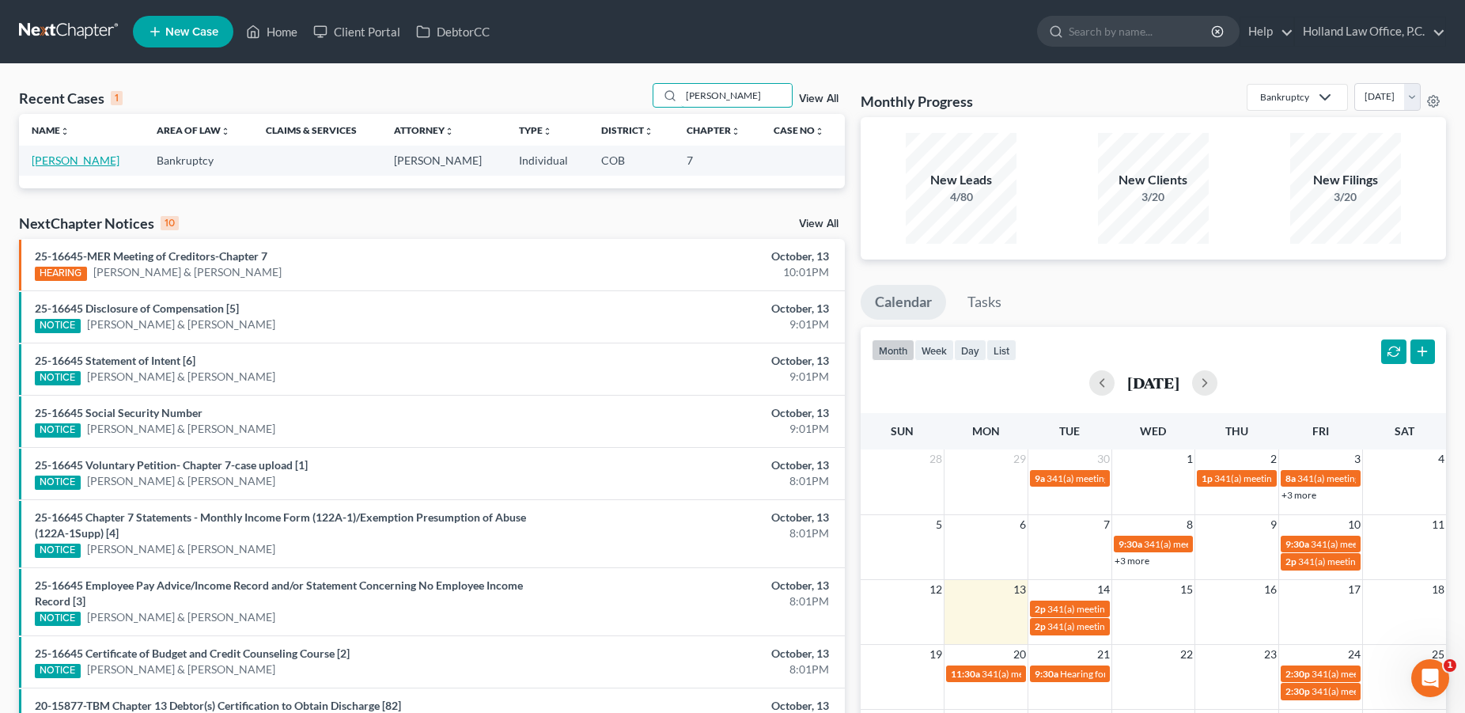
type input "[PERSON_NAME]"
click at [99, 161] on link "[PERSON_NAME]" at bounding box center [76, 159] width 88 height 13
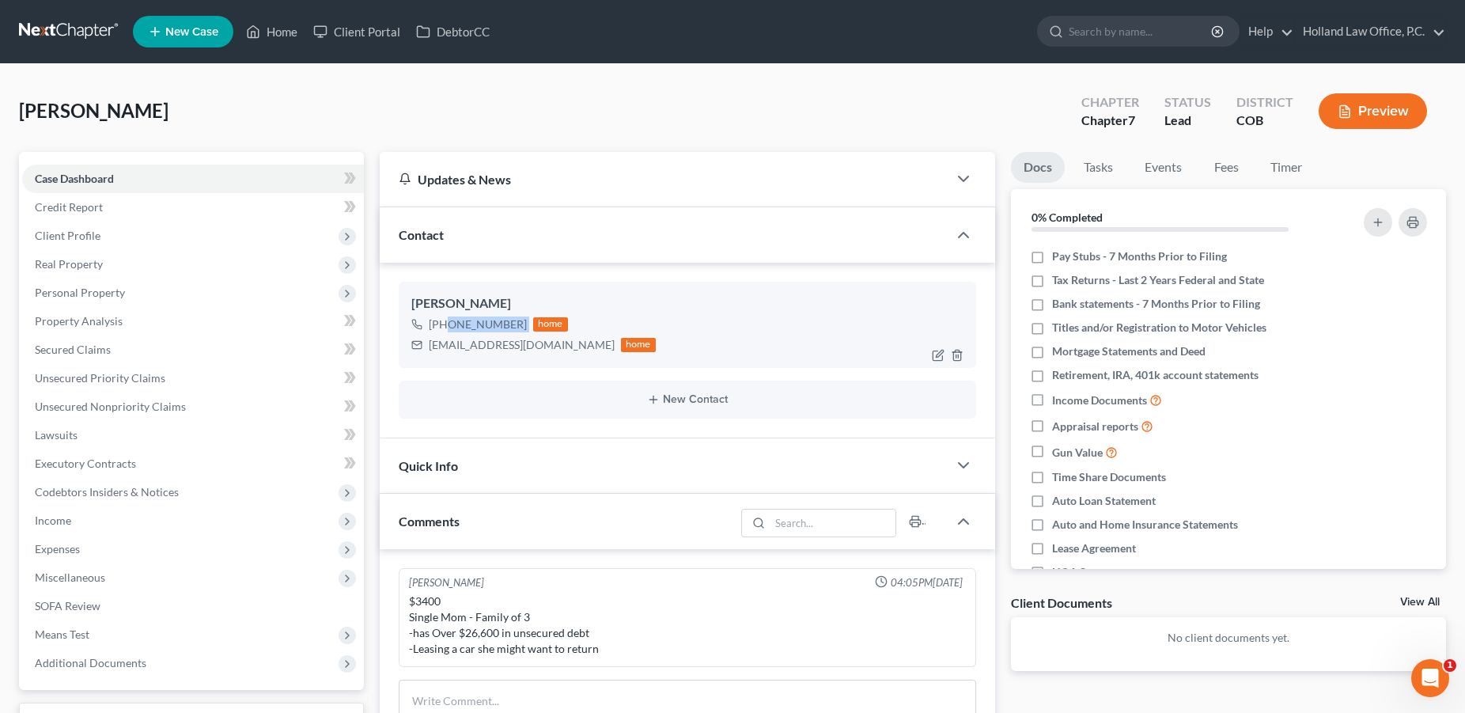
drag, startPoint x: 524, startPoint y: 323, endPoint x: 444, endPoint y: 327, distance: 80.8
click at [444, 327] on div "[PHONE_NUMBER] home" at bounding box center [533, 324] width 244 height 21
